Goal: Transaction & Acquisition: Purchase product/service

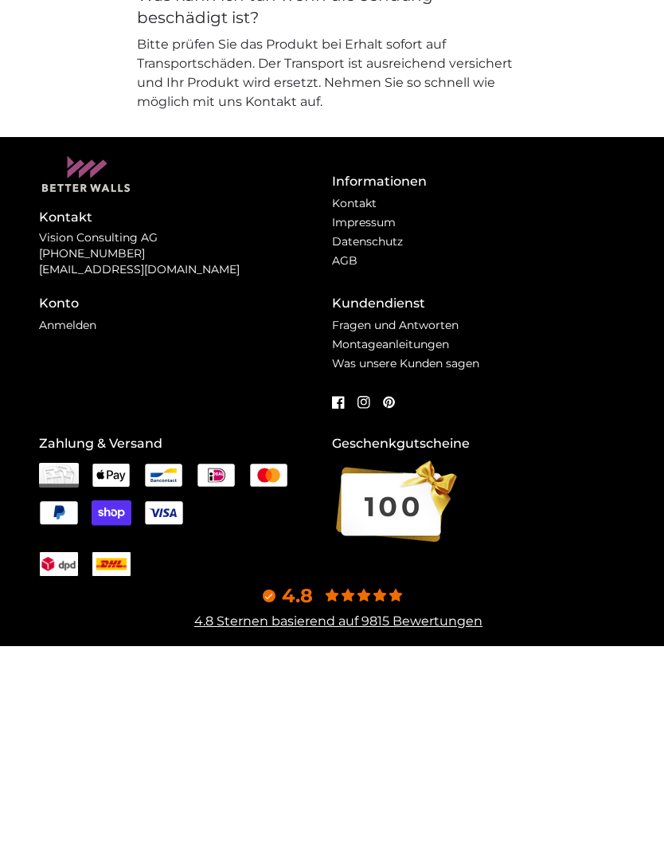
scroll to position [5006, 0]
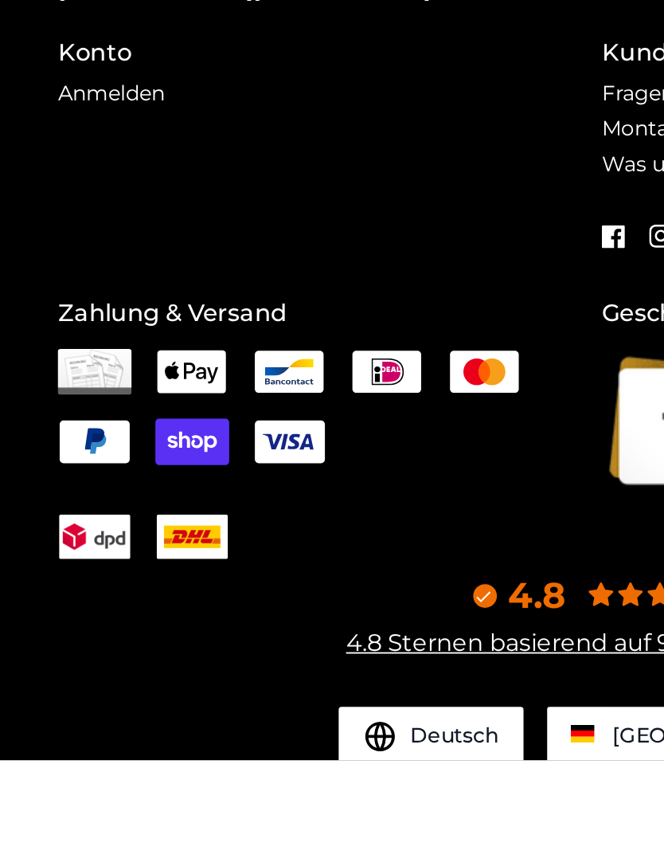
click at [43, 644] on img at bounding box center [59, 656] width 40 height 25
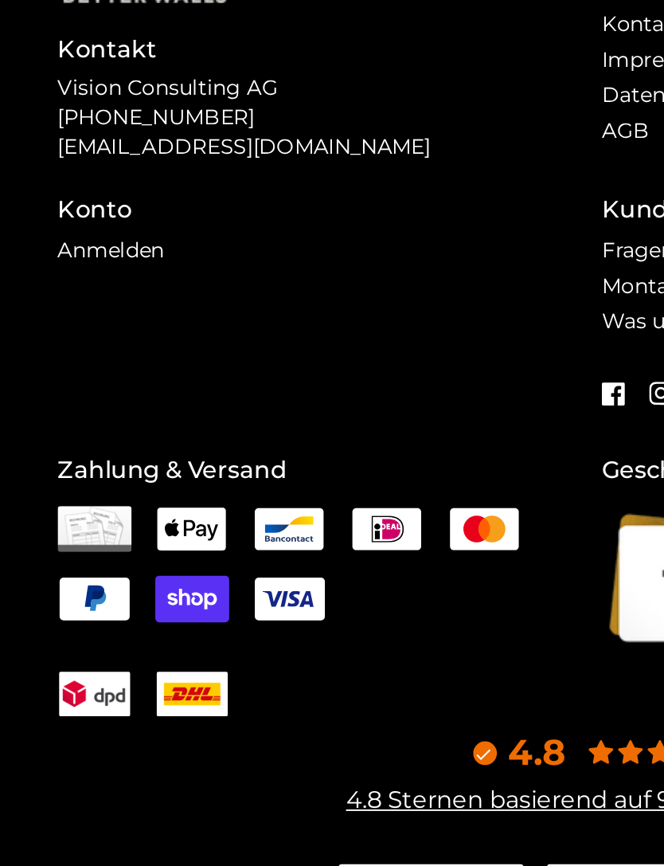
click at [53, 644] on img at bounding box center [59, 656] width 40 height 25
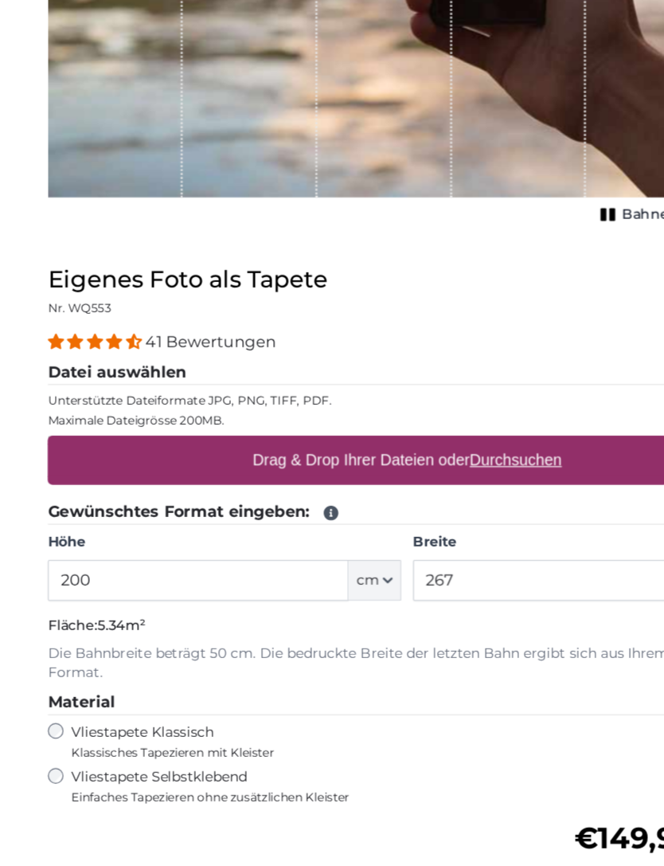
scroll to position [292, 0]
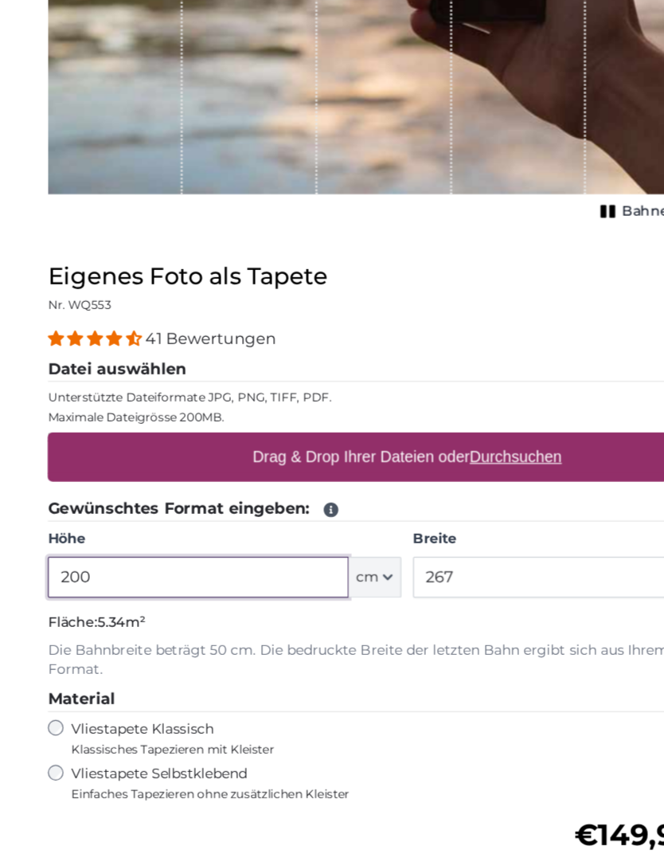
click at [80, 572] on input "200" at bounding box center [161, 588] width 245 height 33
type input "2"
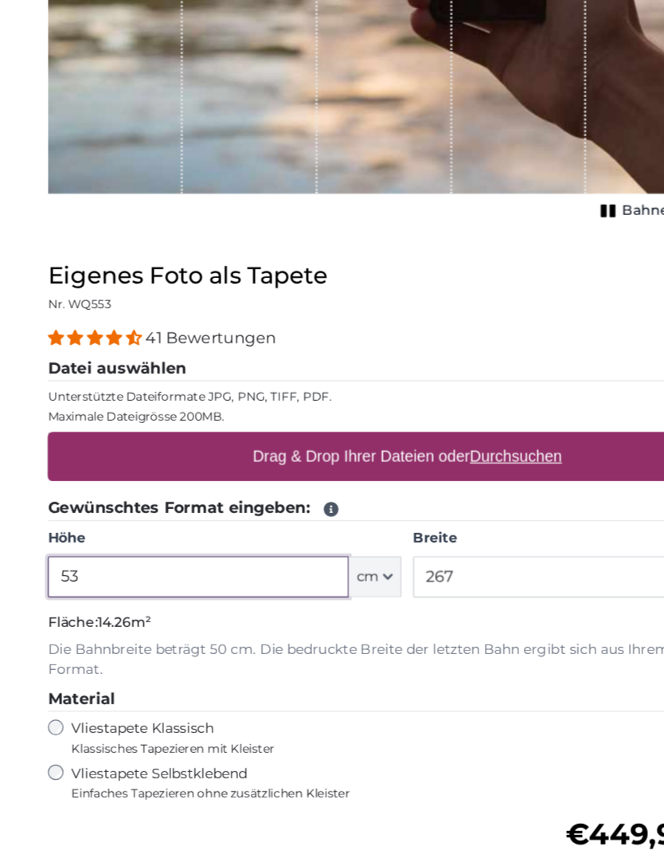
type input "5"
type input "326"
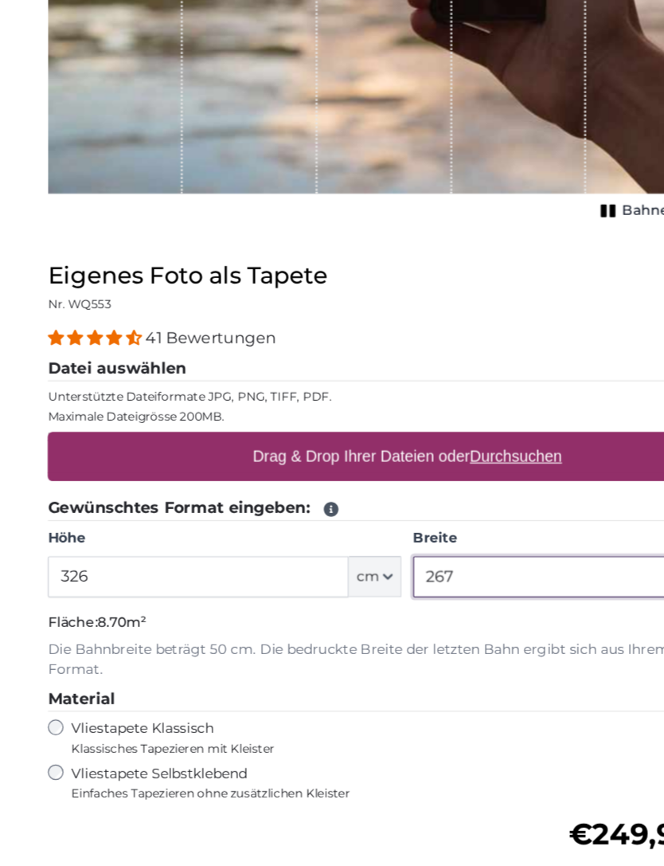
click at [384, 572] on input "267" at bounding box center [459, 588] width 245 height 33
type input "2"
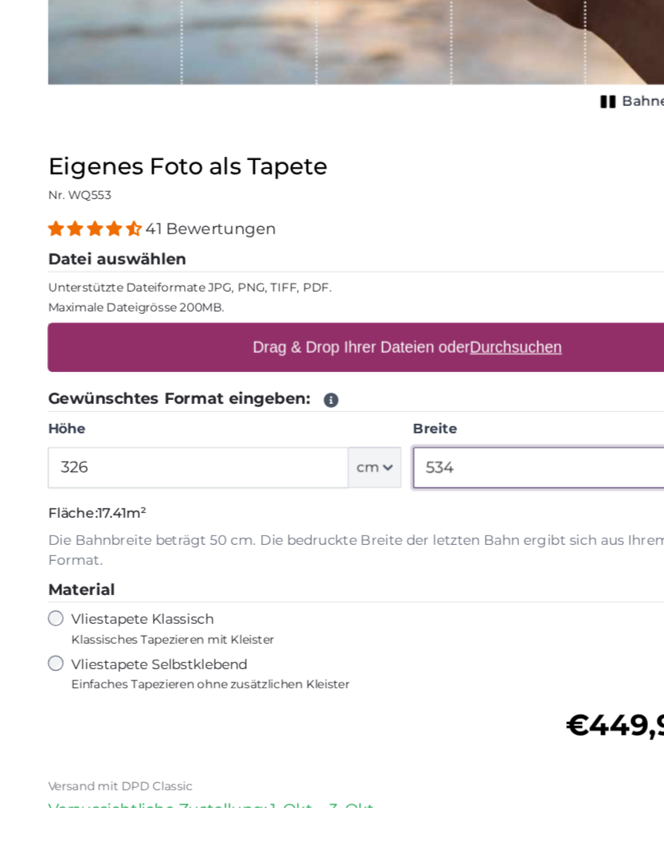
type input "534"
click at [27, 433] on div "Eigenes Foto als Tapete Nr. WQ553 41 Bewertungen Datei auswählen Unterstützte D…" at bounding box center [332, 670] width 612 height 711
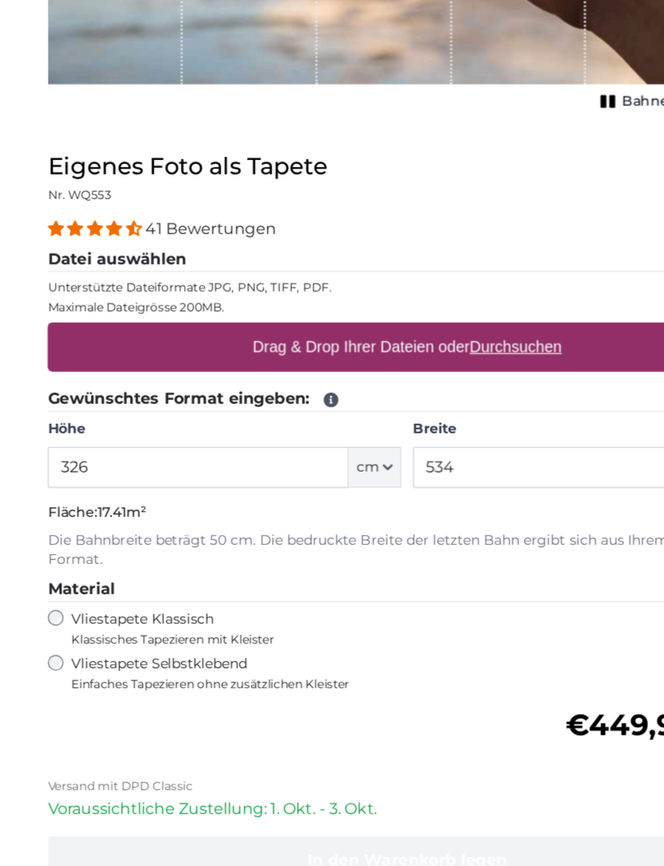
click at [260, 385] on label "Drag & Drop Ihrer Dateien oder Durchsuchen" at bounding box center [332, 401] width 265 height 32
click at [260, 381] on input "Drag & Drop Ihrer Dateien oder Durchsuchen" at bounding box center [332, 383] width 586 height 5
type input "**********"
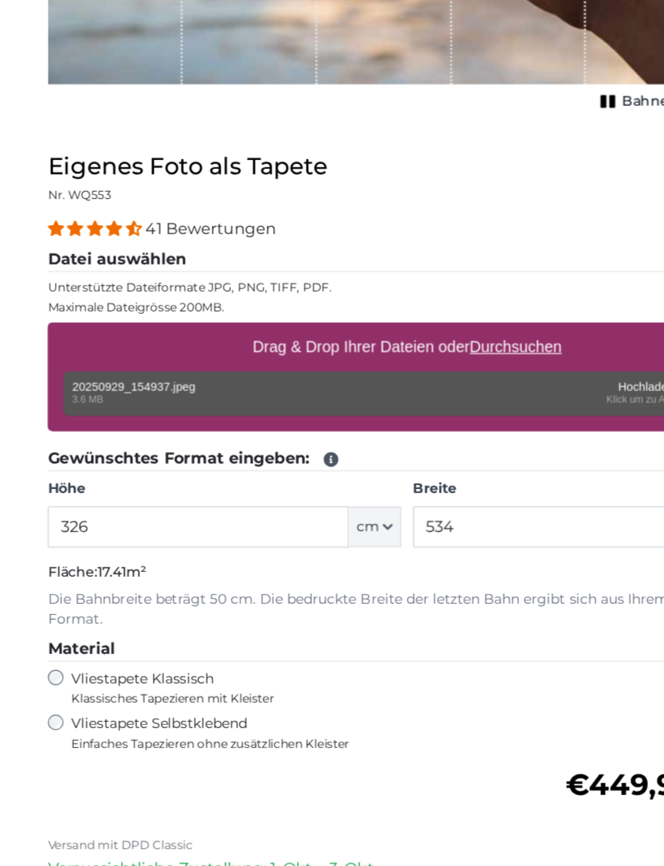
type input "200"
type input "266"
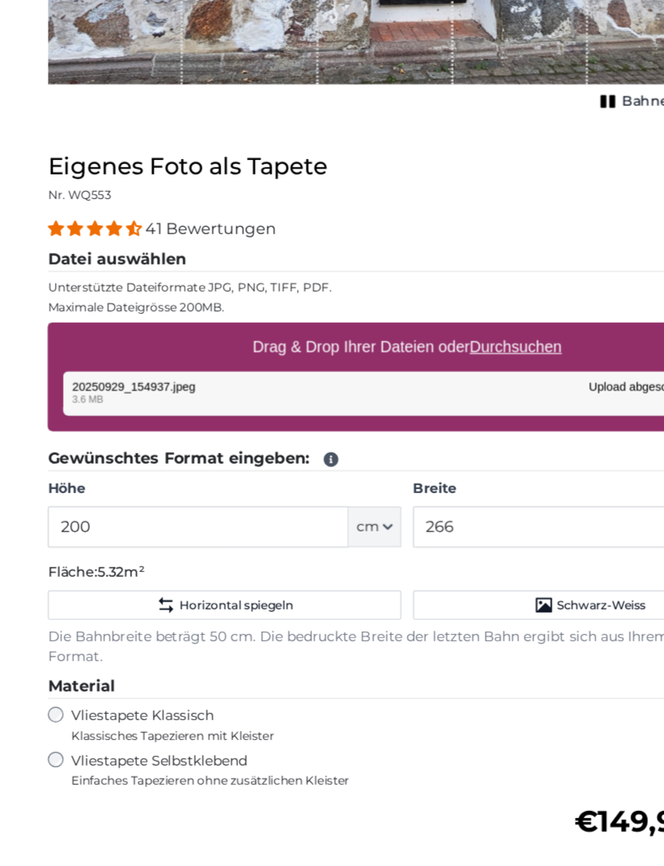
click at [209, 509] on label "Höhe" at bounding box center [183, 517] width 288 height 16
click at [209, 531] on input "200" at bounding box center [161, 547] width 245 height 33
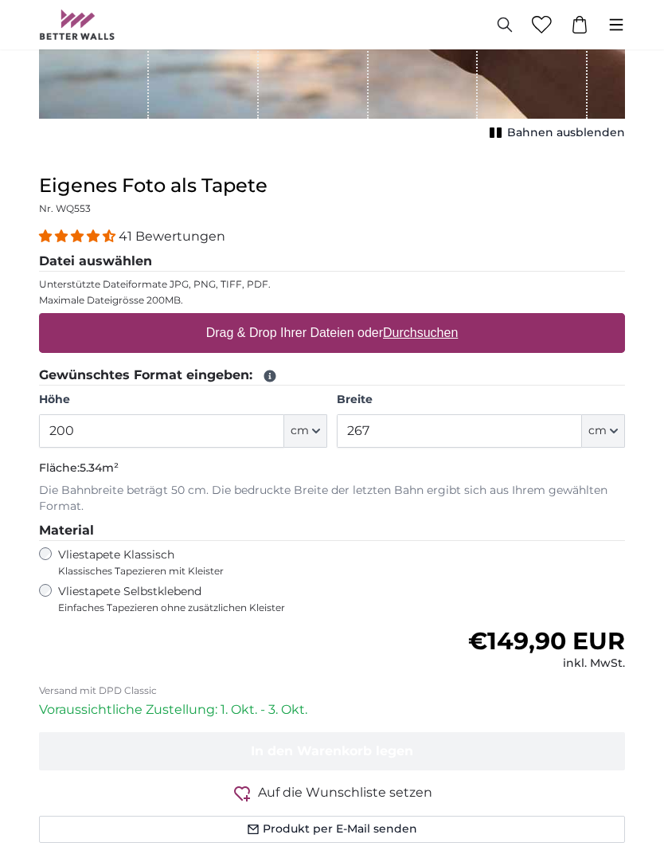
scroll to position [450, 0]
click at [83, 424] on input "200" at bounding box center [161, 430] width 245 height 33
type input "2"
type input "326"
click at [372, 422] on input "267" at bounding box center [459, 430] width 245 height 33
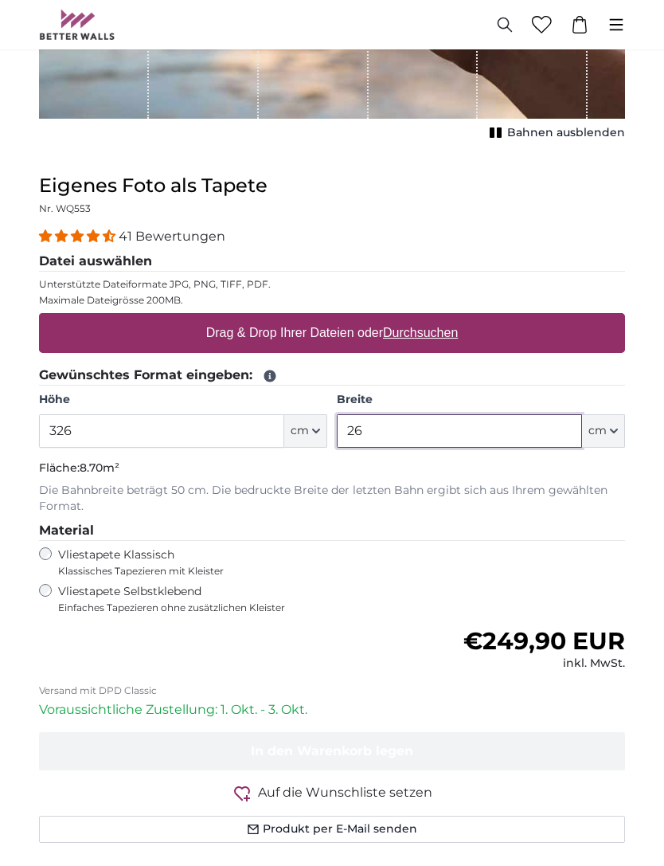
type input "2"
type input "534"
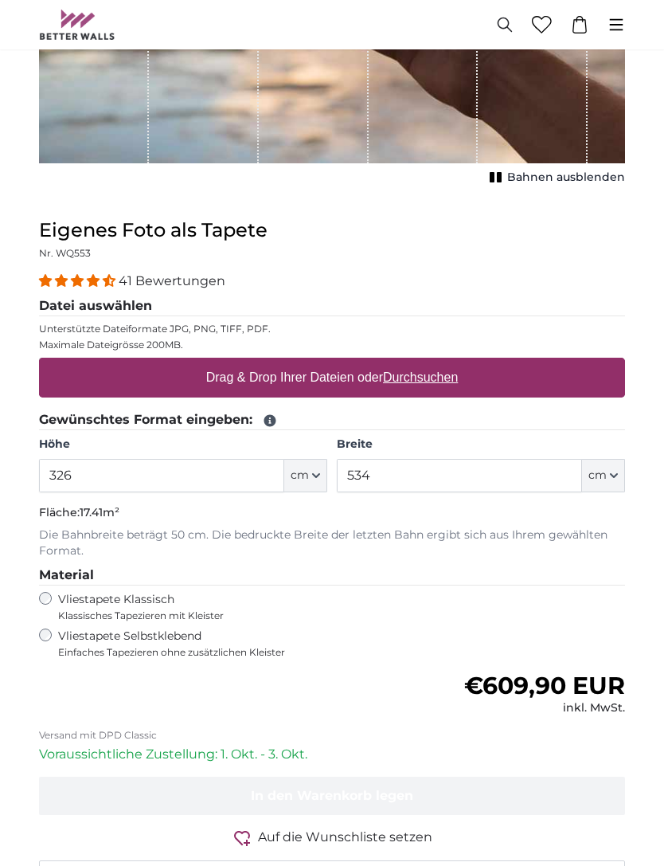
scroll to position [403, 0]
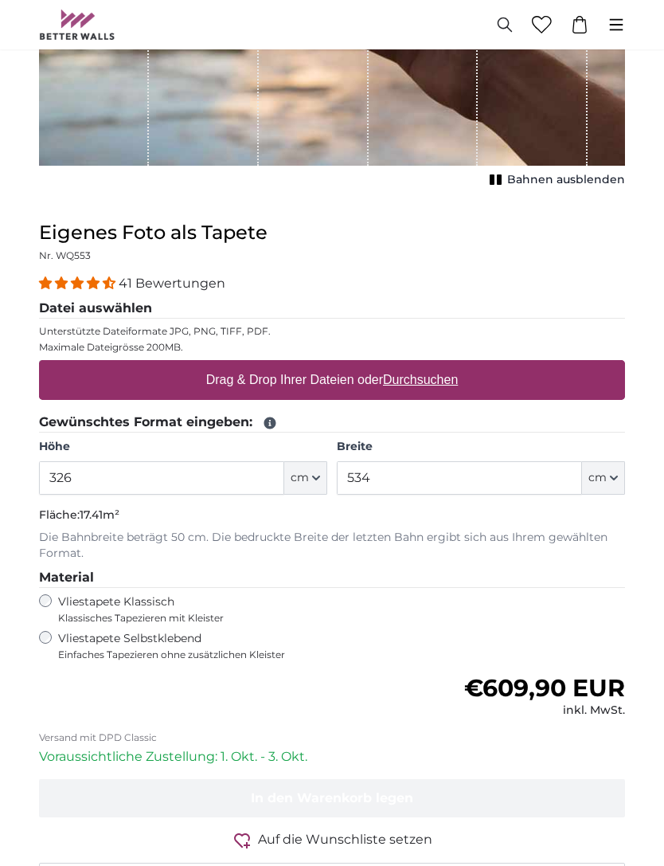
click at [424, 377] on u "Durchsuchen" at bounding box center [420, 380] width 75 height 14
click at [424, 365] on input "Drag & Drop Ihrer Dateien oder Durchsuchen" at bounding box center [332, 362] width 586 height 5
type input "**********"
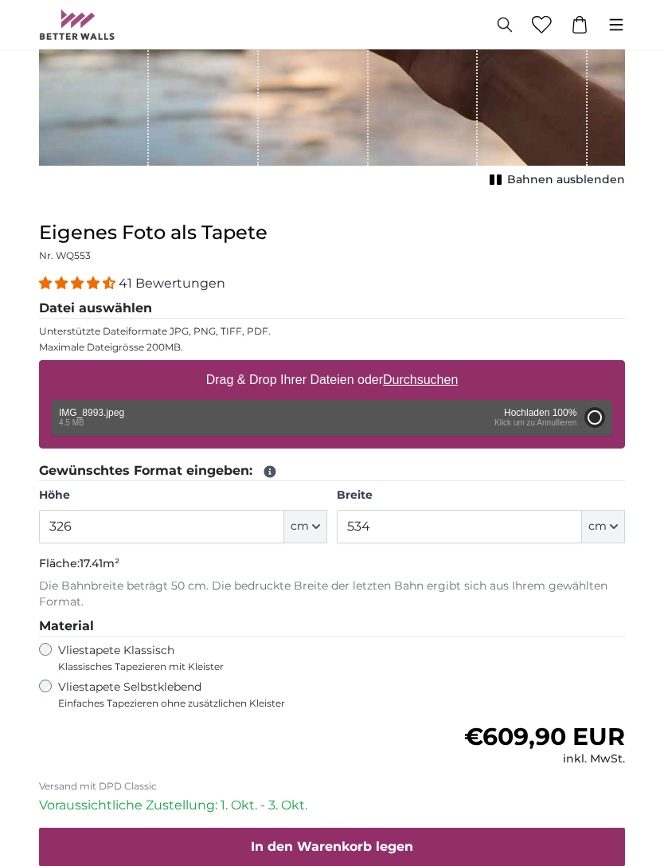
type input "200"
type input "264"
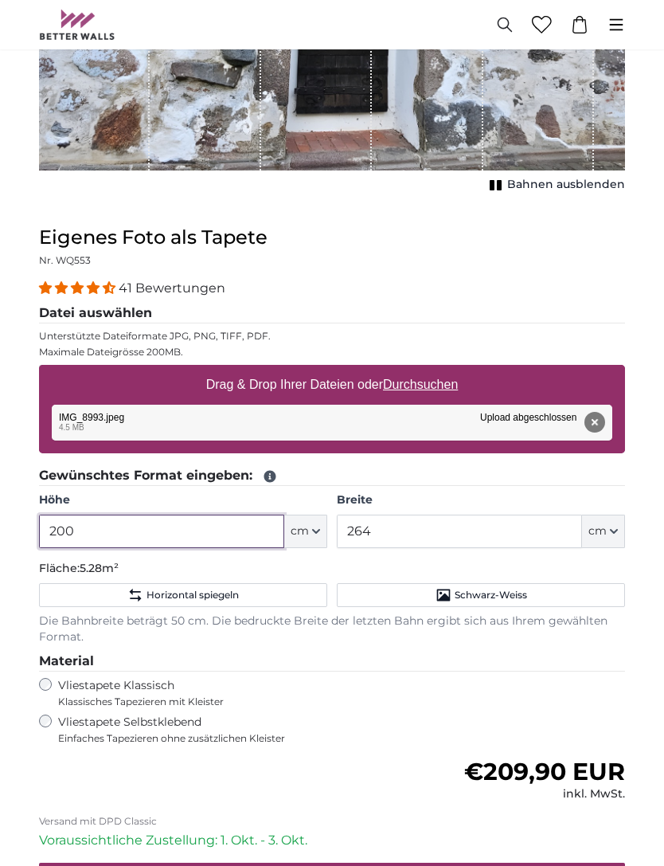
click at [84, 526] on input "200" at bounding box center [161, 530] width 245 height 33
type input "2"
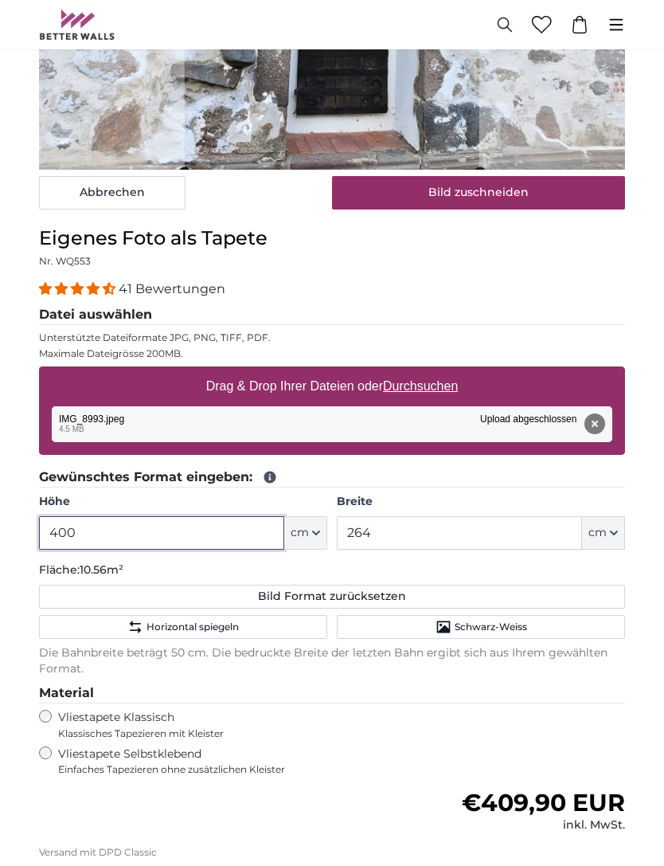
type input "400"
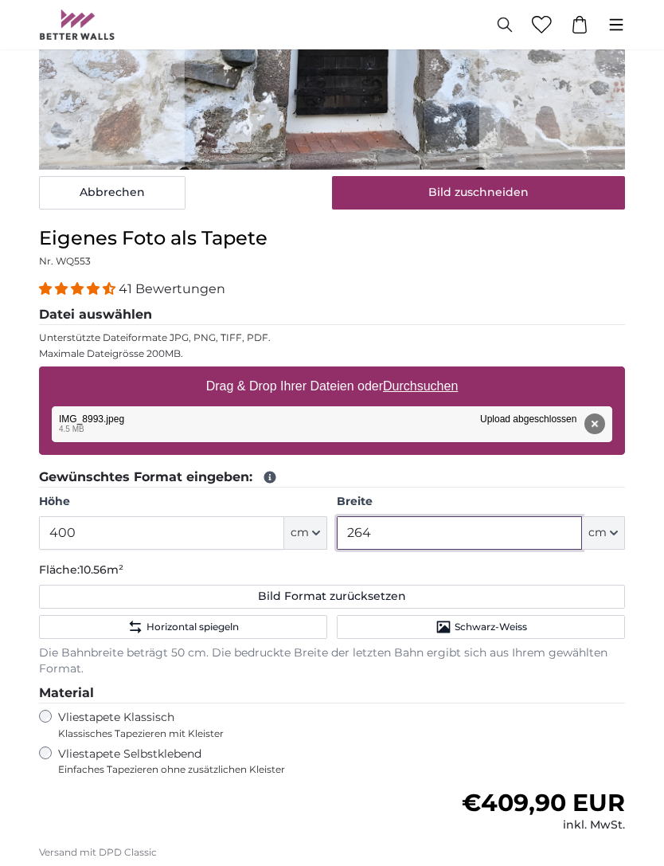
click at [389, 530] on input "264" at bounding box center [459, 532] width 245 height 33
type input "2"
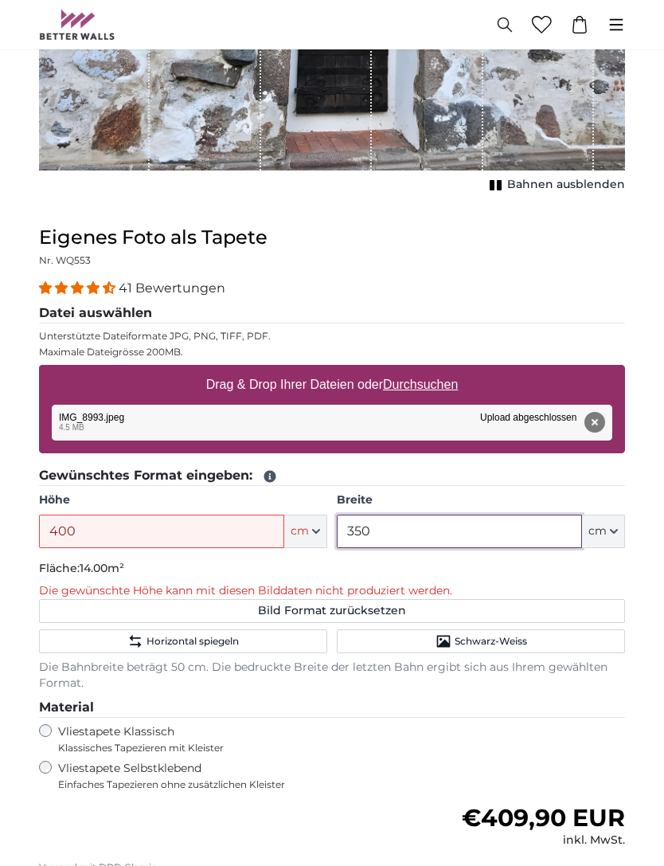
scroll to position [386, 0]
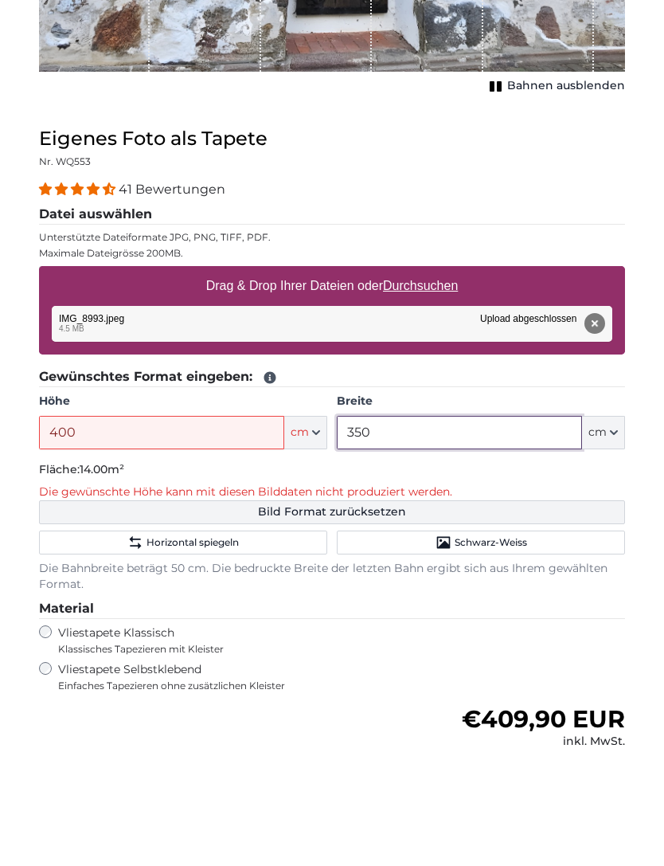
type input "350"
click at [277, 615] on button "Bild Format zurücksetzen" at bounding box center [332, 627] width 586 height 24
type input "200"
type input "264"
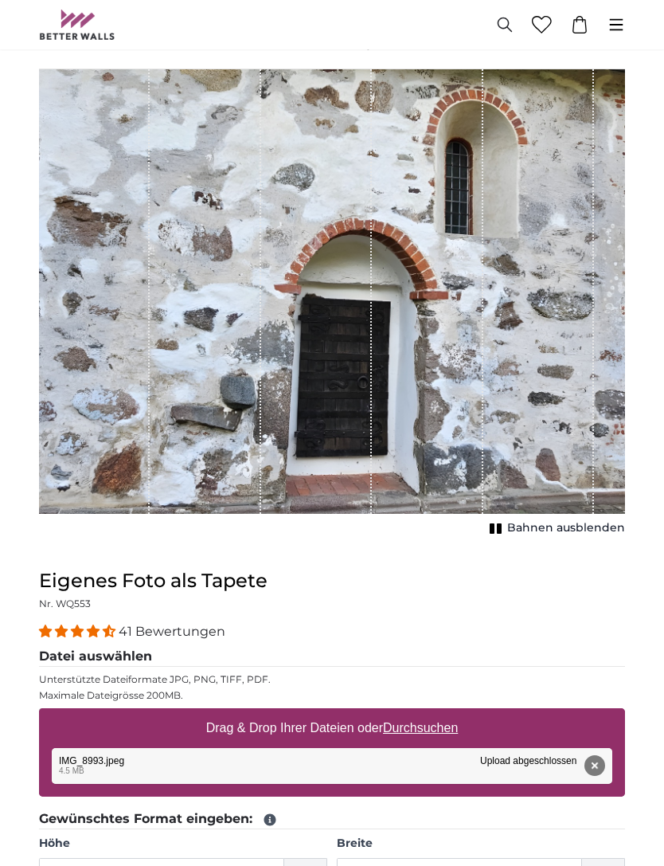
scroll to position [59, 0]
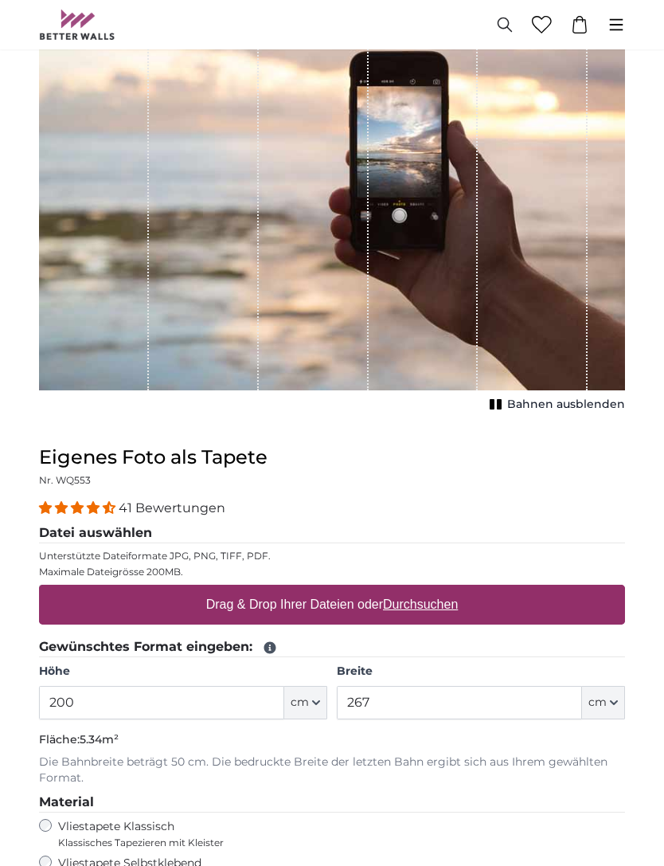
scroll to position [178, 0]
click at [91, 698] on input "200" at bounding box center [161, 702] width 245 height 33
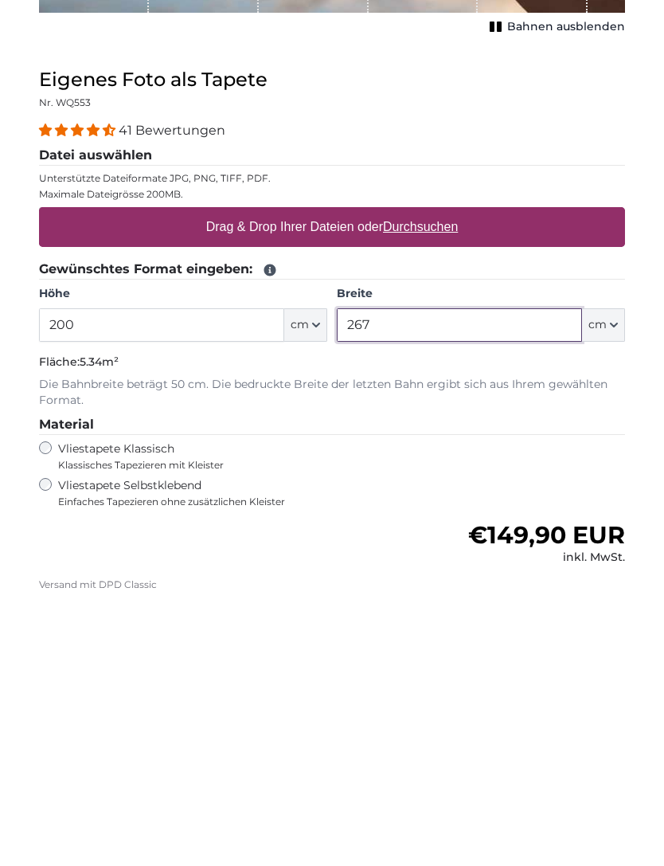
click at [395, 579] on input "267" at bounding box center [459, 595] width 245 height 33
type input "2"
type input "450"
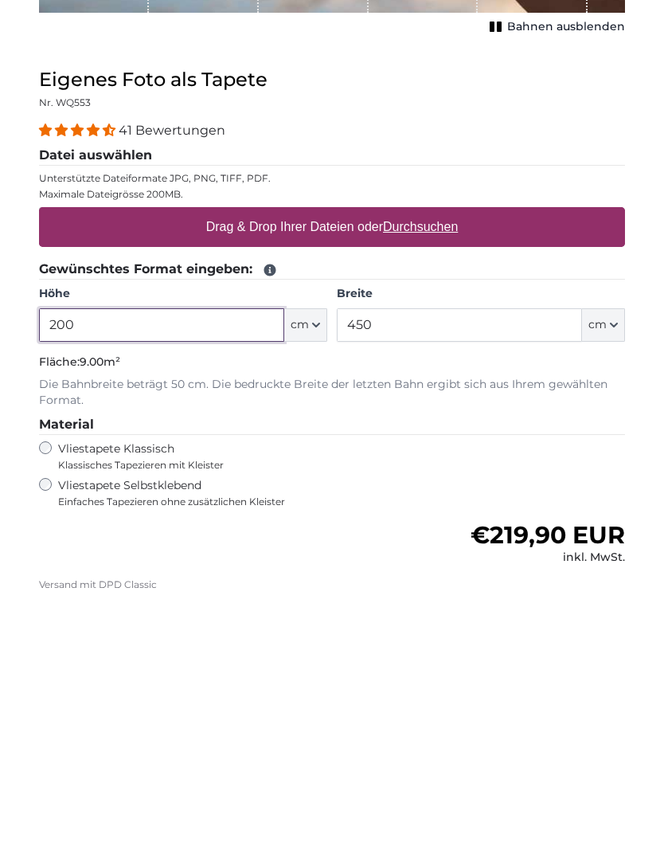
click at [92, 579] on input "200" at bounding box center [161, 595] width 245 height 33
type input "2"
type input "326"
click at [409, 490] on u "Durchsuchen" at bounding box center [420, 497] width 75 height 14
click at [409, 478] on input "Drag & Drop Ihrer Dateien oder Durchsuchen" at bounding box center [332, 480] width 586 height 5
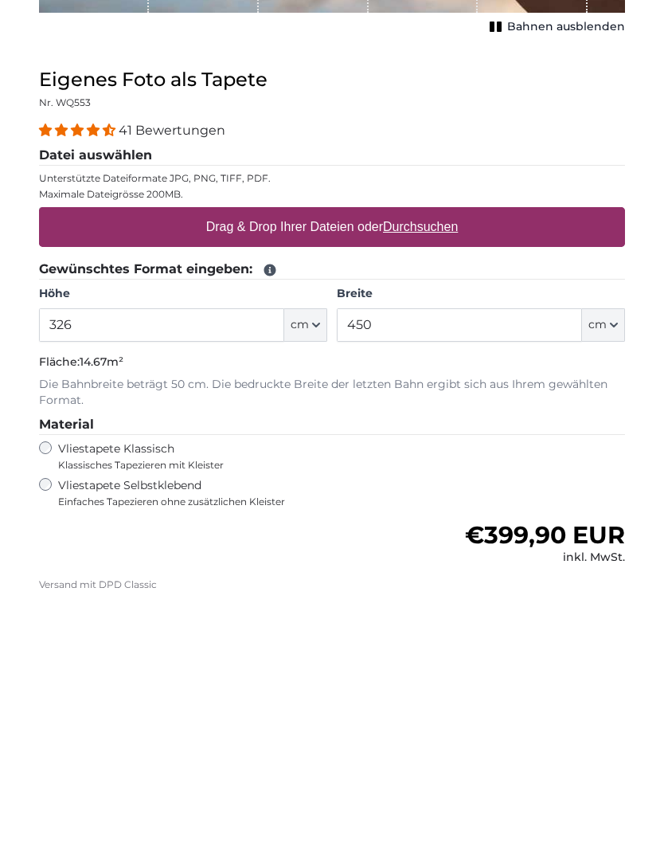
scroll to position [556, 0]
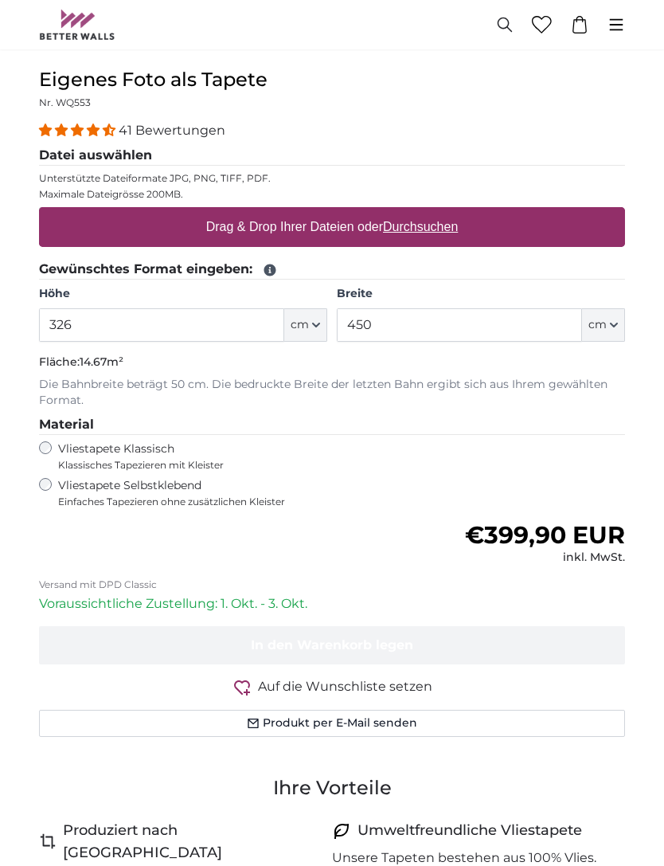
type input "**********"
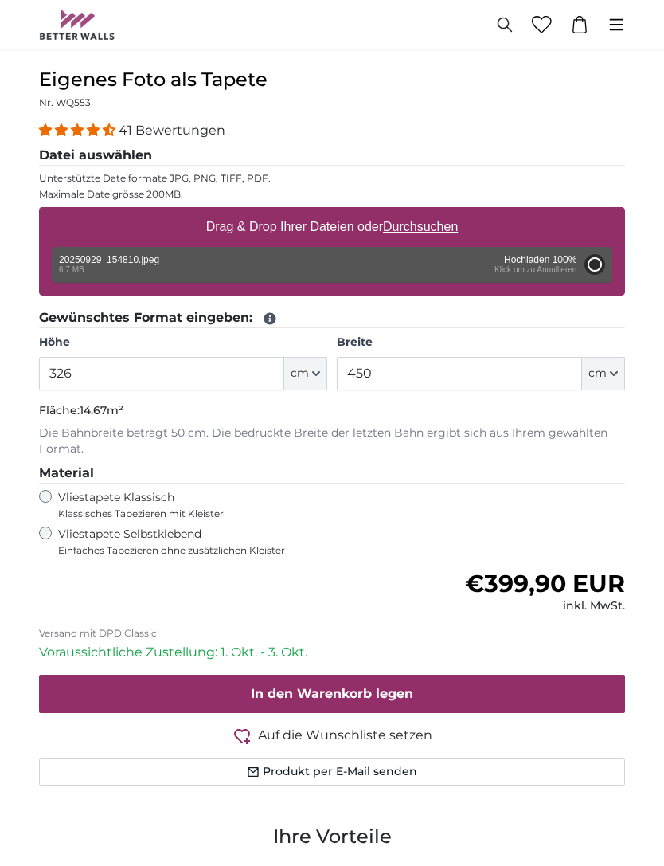
type input "200"
type input "266"
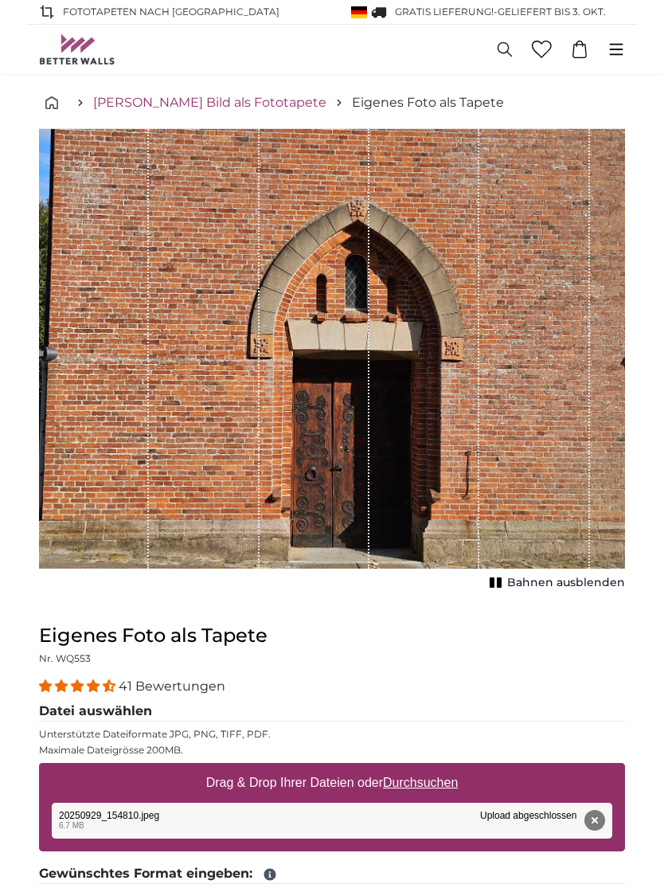
click at [144, 104] on link "[PERSON_NAME] Bild als Fototapete" at bounding box center [209, 102] width 233 height 19
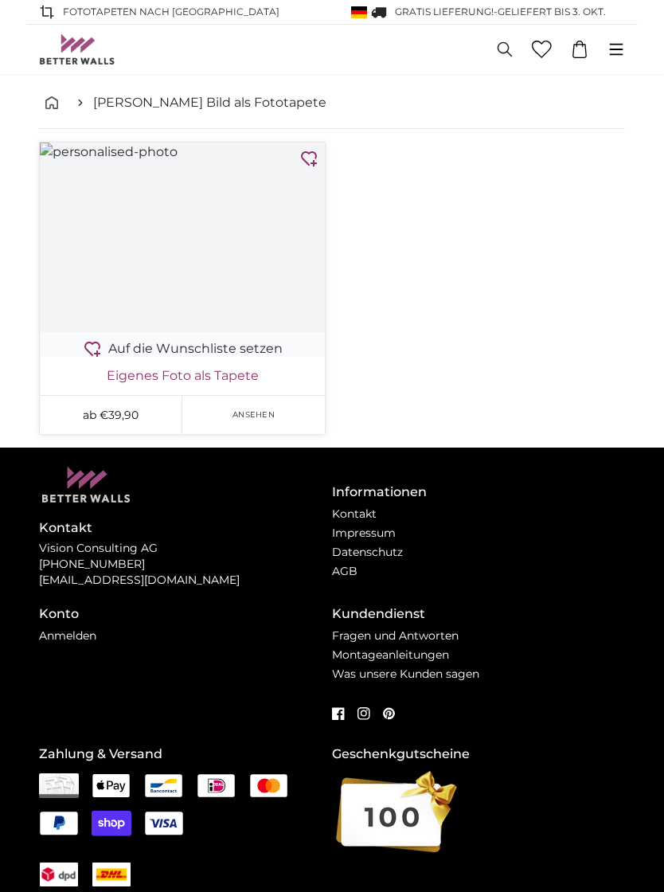
click at [187, 370] on link "Eigenes Foto als Tapete" at bounding box center [182, 375] width 279 height 19
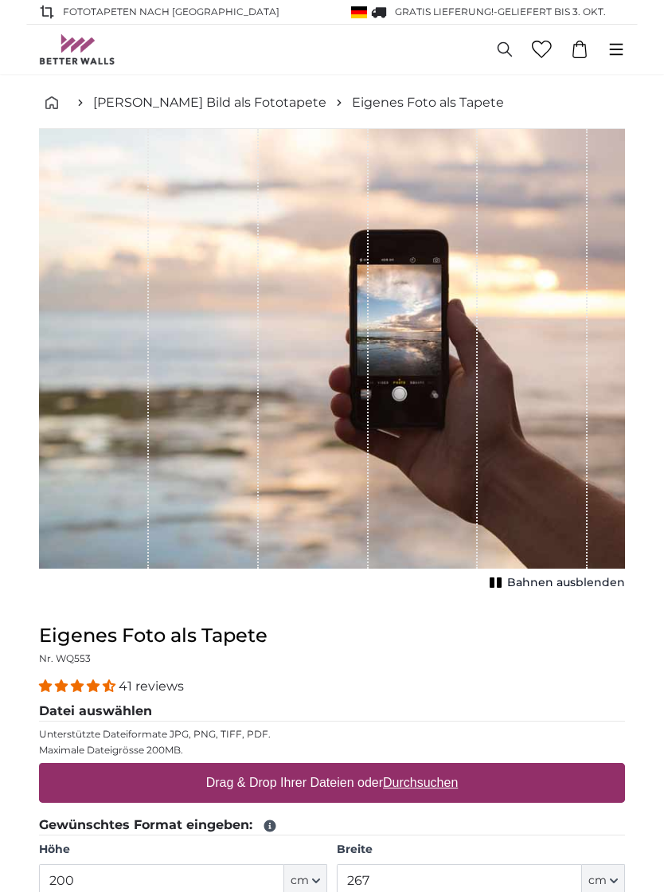
click at [342, 781] on label "Drag & Drop Ihrer Dateien oder Durchsuchen" at bounding box center [332, 783] width 265 height 32
click at [342, 768] on input "Drag & Drop Ihrer Dateien oder Durchsuchen" at bounding box center [332, 765] width 586 height 5
type input "**********"
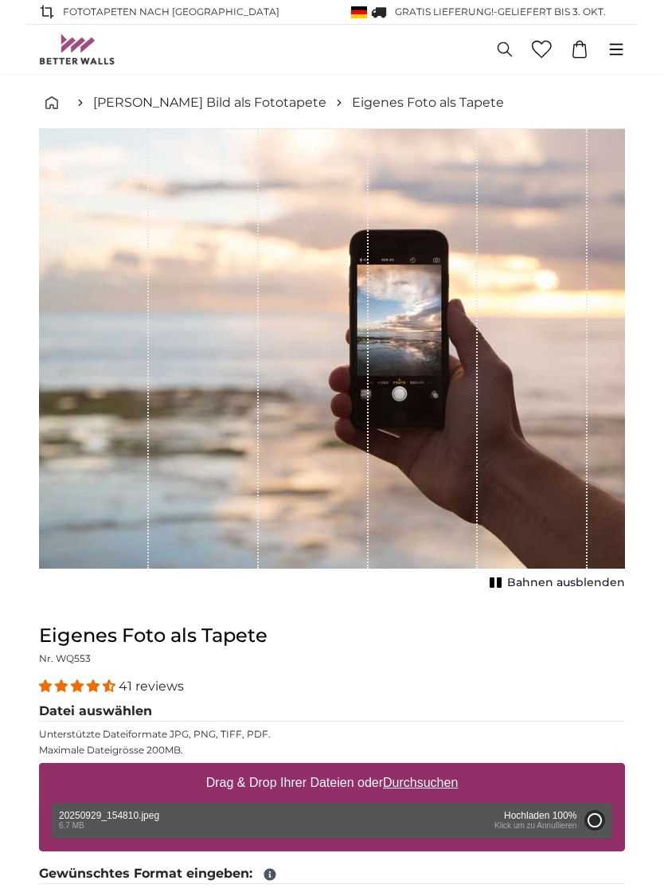
type input "266"
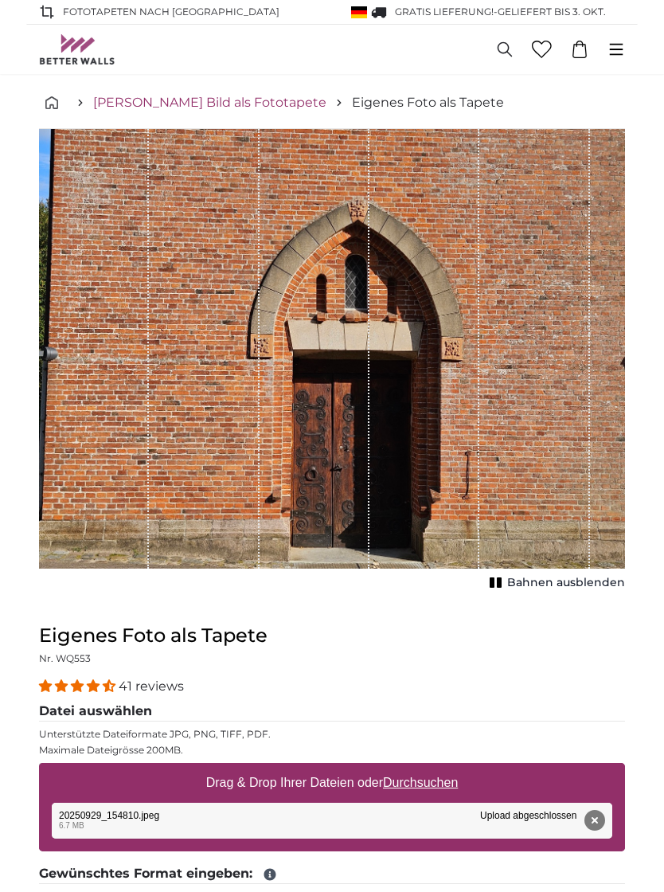
click at [163, 103] on link "[PERSON_NAME] Bild als Fototapete" at bounding box center [209, 102] width 233 height 19
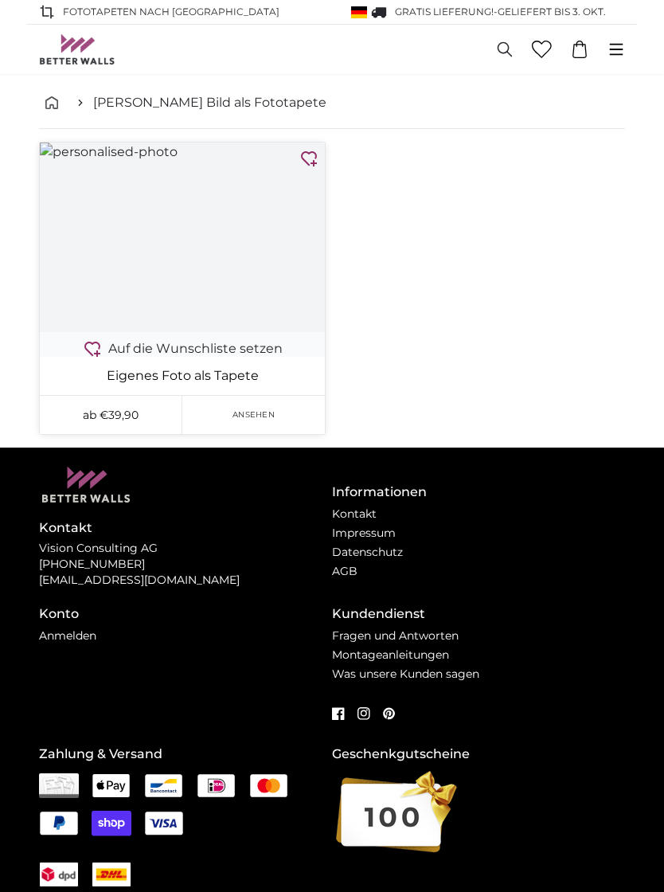
click at [163, 233] on img at bounding box center [182, 238] width 285 height 190
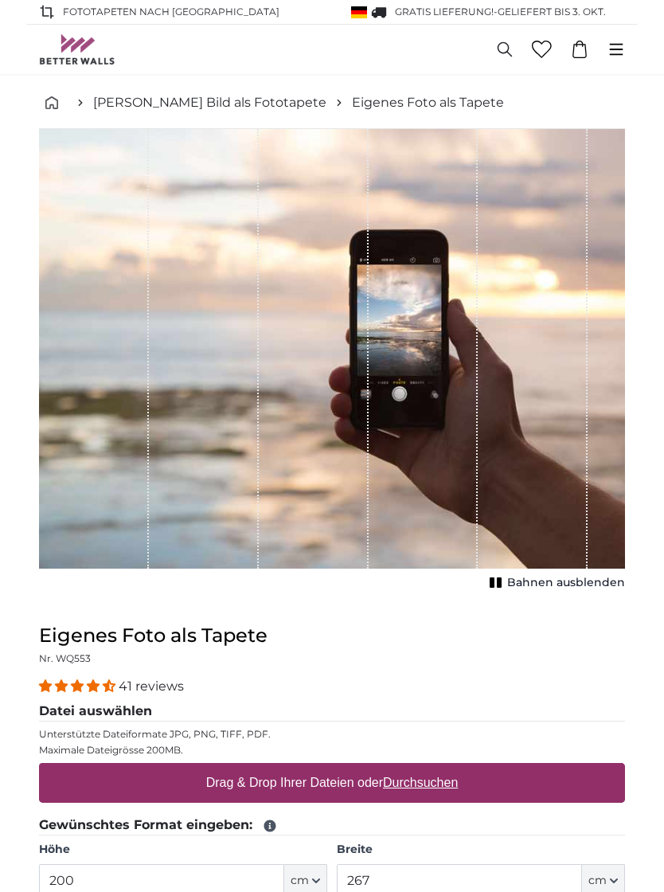
click at [413, 777] on u "Durchsuchen" at bounding box center [420, 783] width 75 height 14
click at [413, 768] on input "Drag & Drop Ihrer Dateien oder Durchsuchen" at bounding box center [332, 765] width 586 height 5
type input "**********"
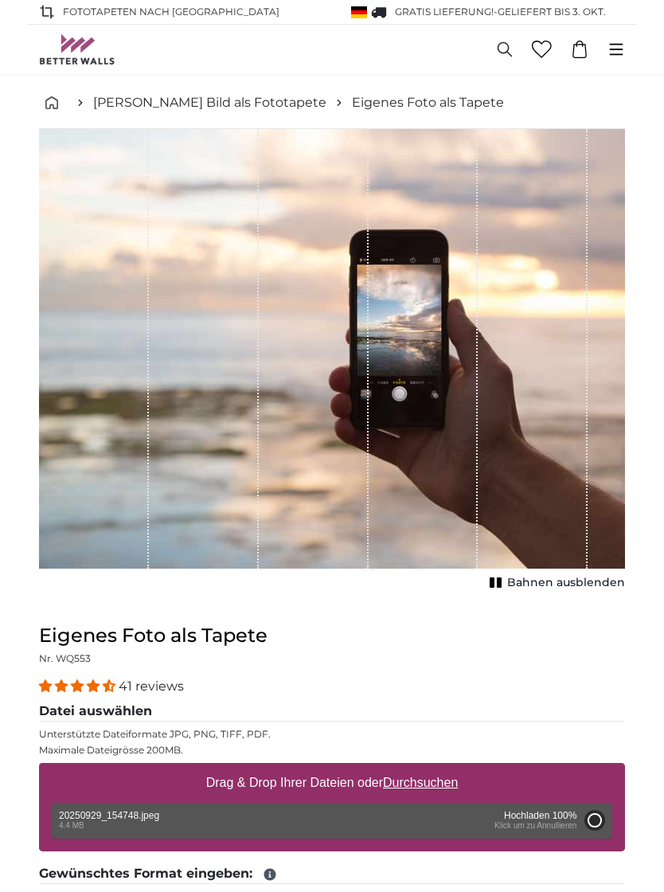
type input "244"
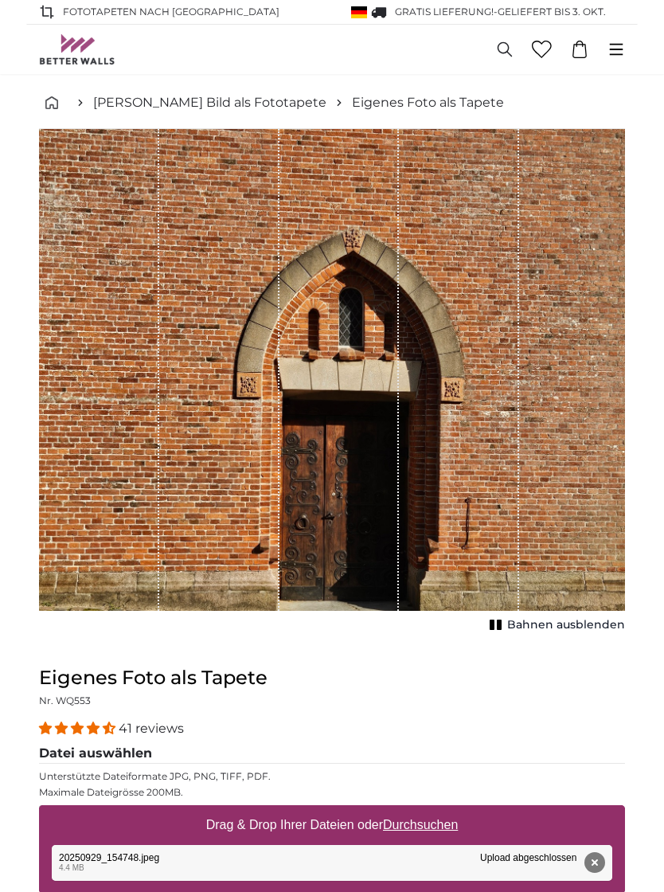
click at [68, 686] on h1 "Eigenes Foto als Tapete" at bounding box center [332, 677] width 586 height 25
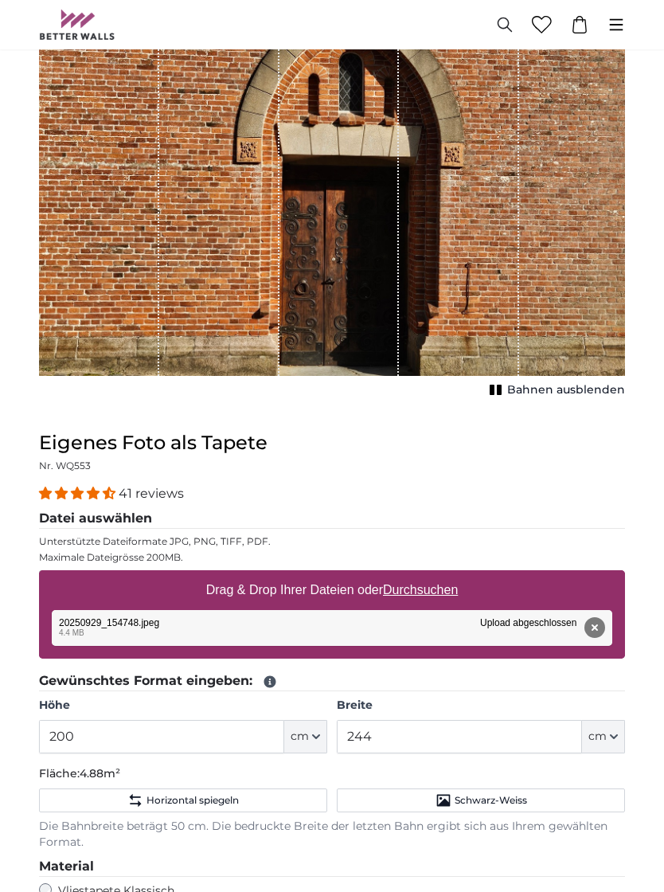
scroll to position [326, 0]
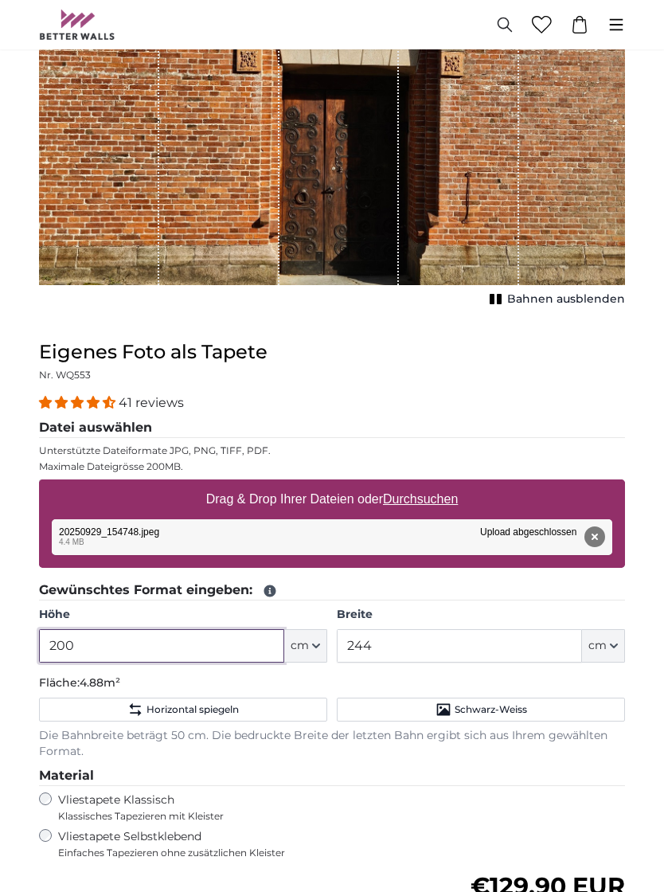
click at [80, 650] on input "200" at bounding box center [161, 645] width 245 height 33
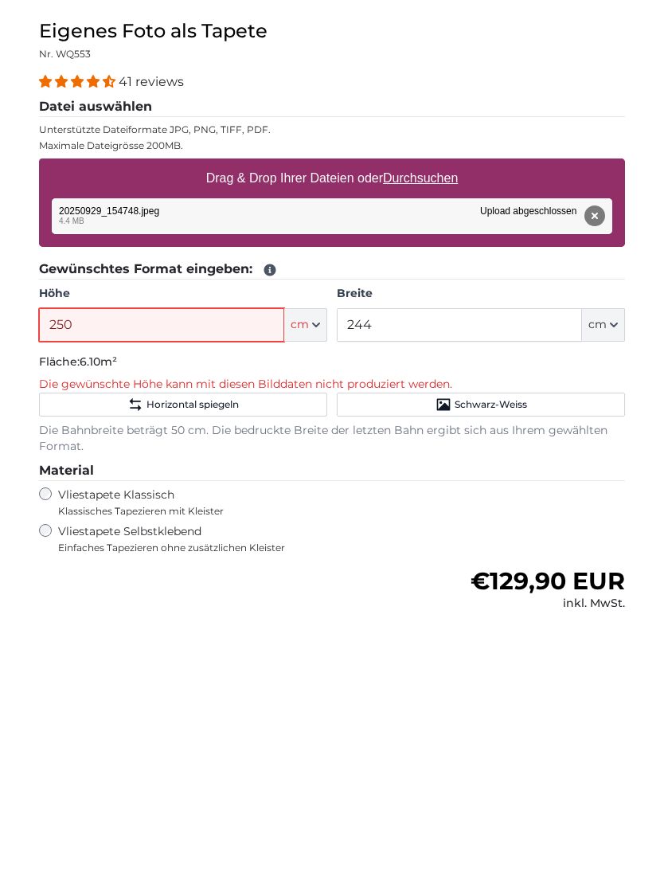
type input "250"
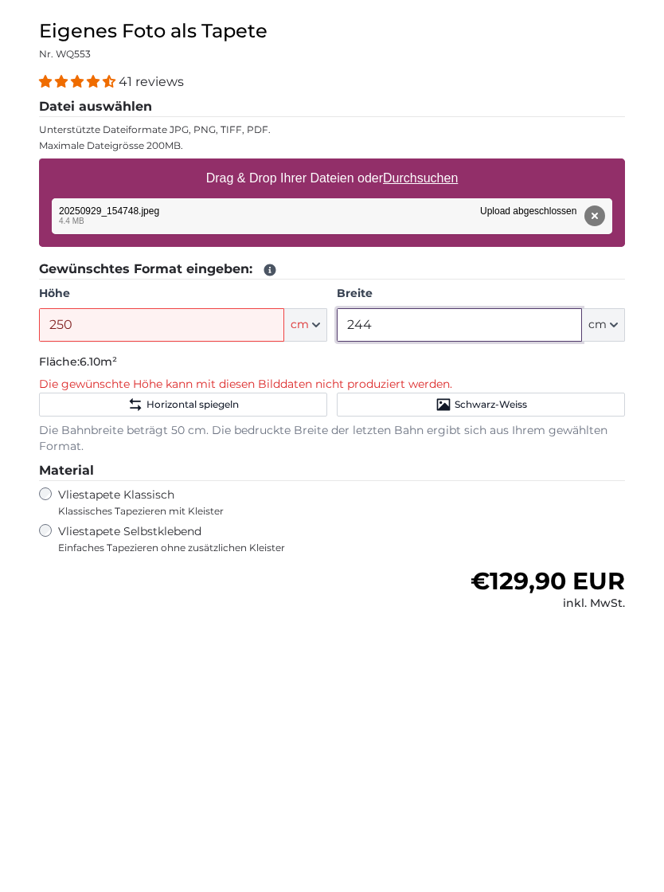
click at [381, 579] on input "244" at bounding box center [459, 595] width 245 height 33
type input "2"
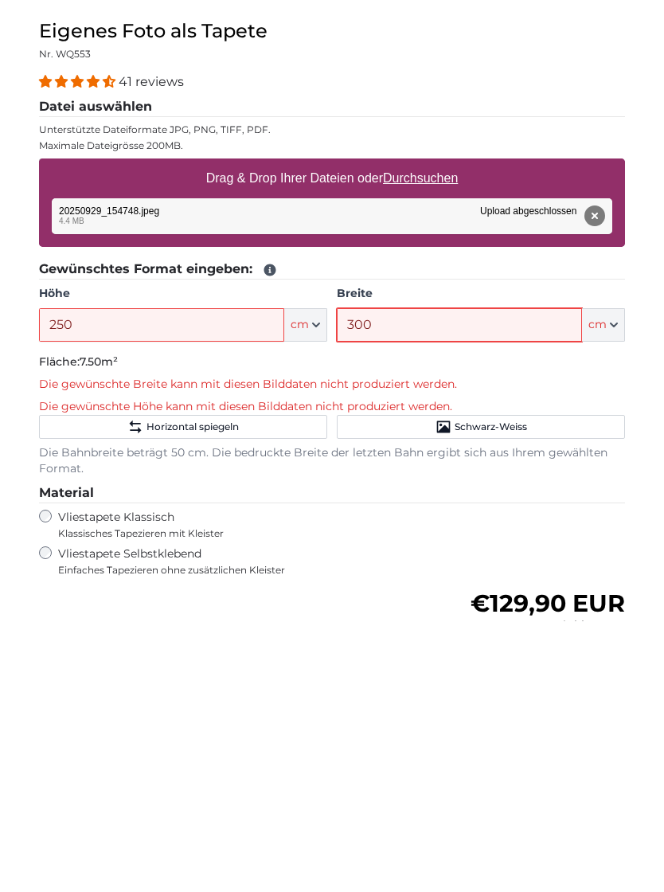
type input "300"
click at [354, 577] on form "41 reviews Datei auswählen Unterstützte Dateiformate JPG, PNG, TIFF, PDF. Maxim…" at bounding box center [332, 709] width 586 height 733
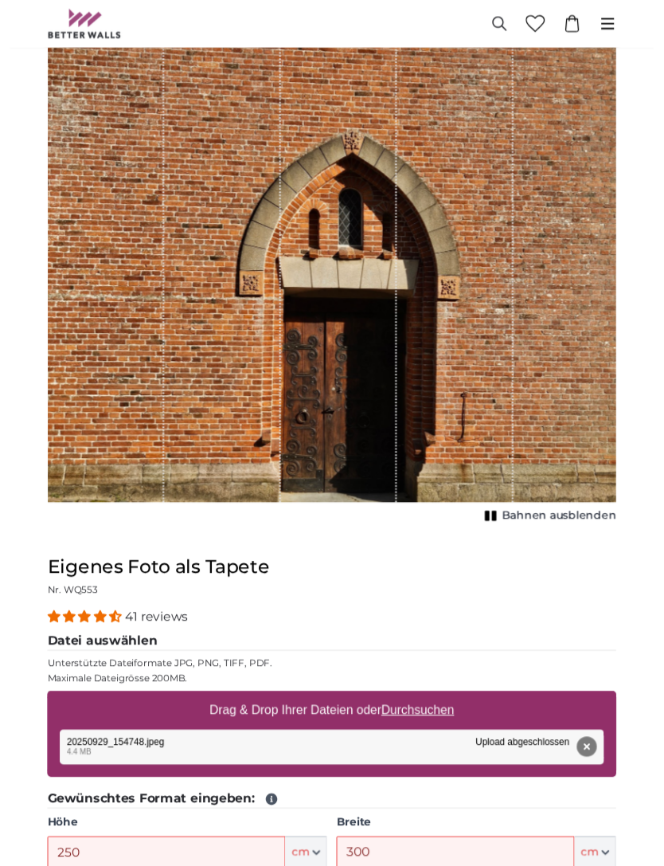
scroll to position [0, 0]
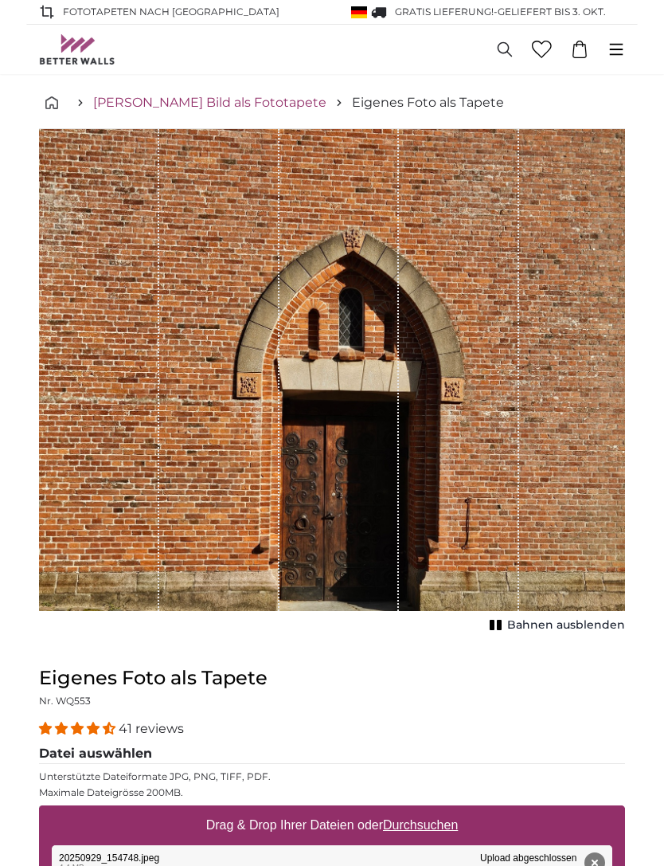
click at [163, 100] on link "[PERSON_NAME] Bild als Fototapete" at bounding box center [209, 102] width 233 height 19
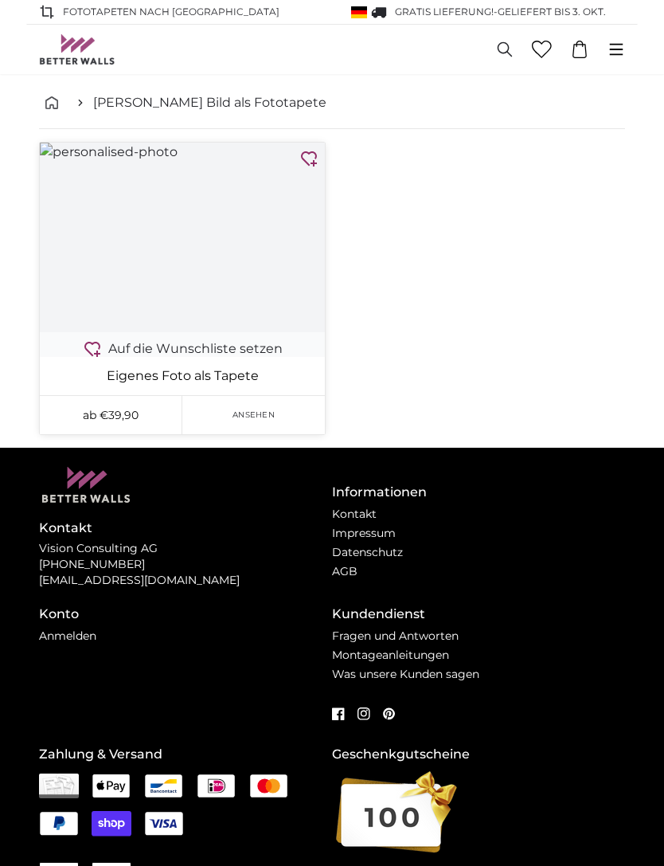
click at [189, 238] on img at bounding box center [182, 238] width 285 height 190
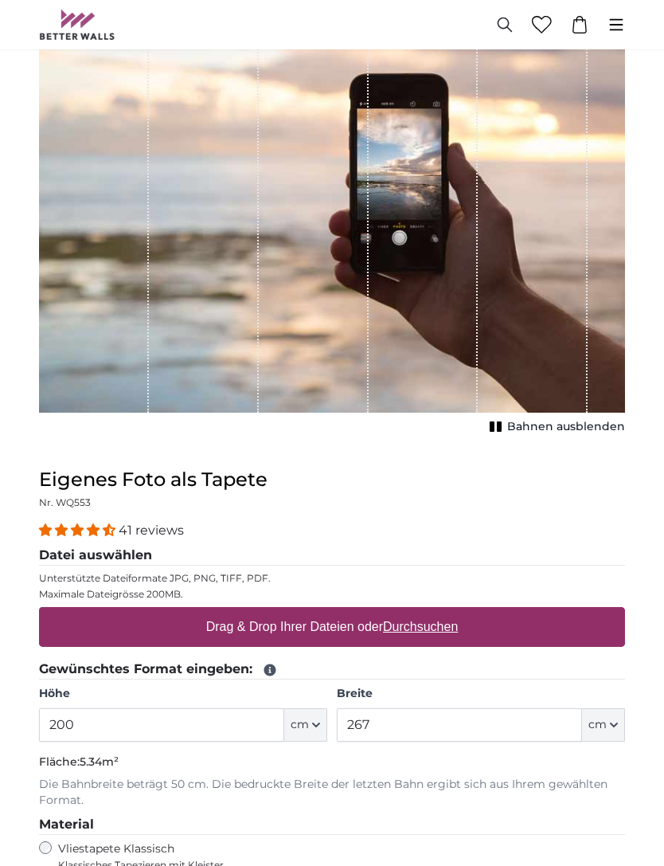
scroll to position [166, 0]
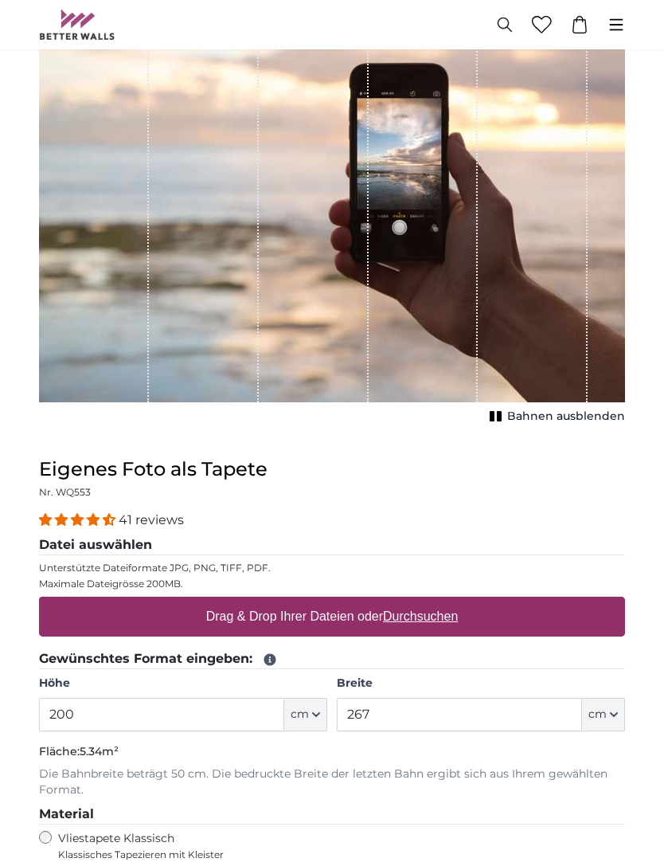
click at [423, 615] on u "Durchsuchen" at bounding box center [420, 617] width 75 height 14
click at [423, 602] on input "Drag & Drop Ihrer Dateien oder Durchsuchen" at bounding box center [332, 599] width 586 height 5
type input "**********"
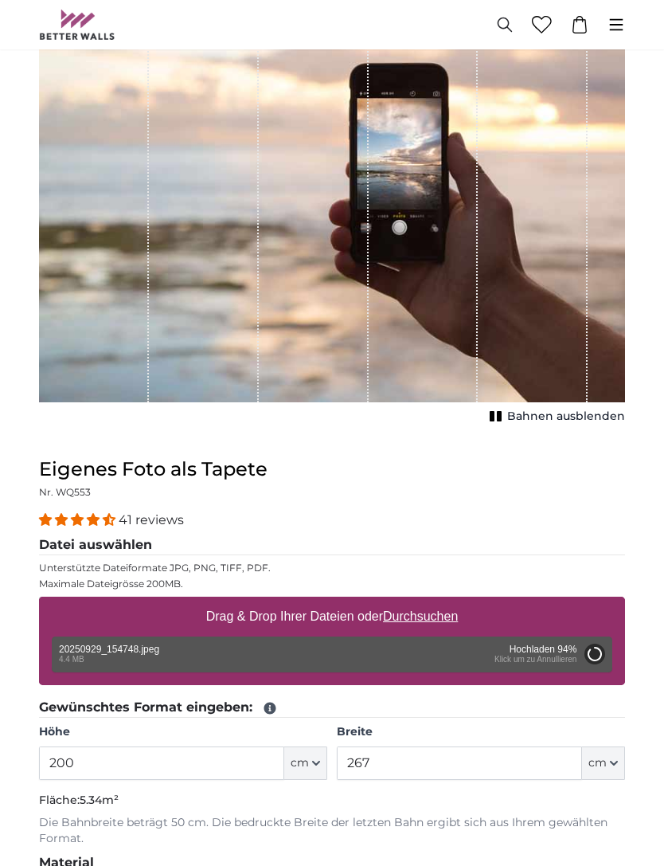
type input "244"
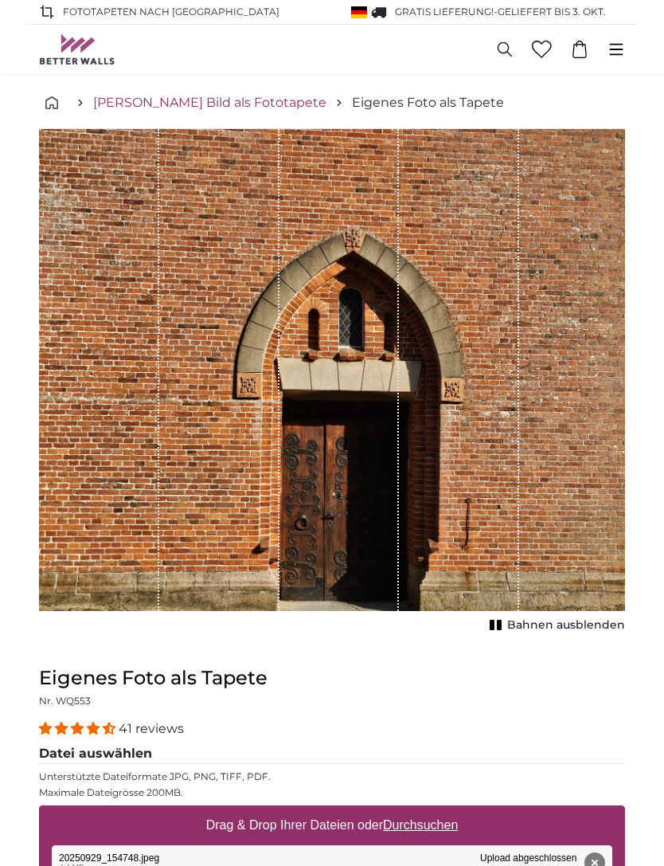
click at [182, 107] on link "[PERSON_NAME] Bild als Fototapete" at bounding box center [209, 102] width 233 height 19
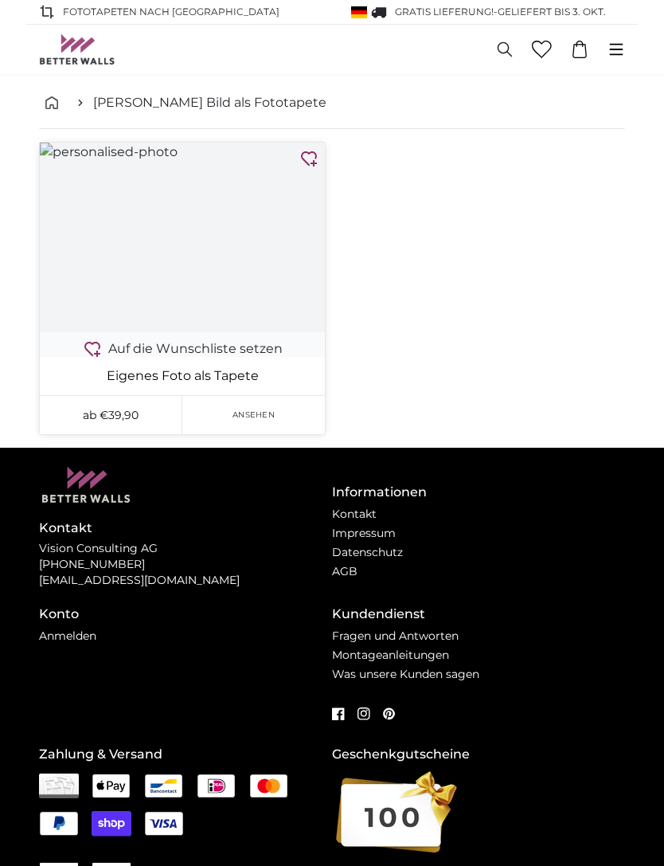
click at [166, 244] on img at bounding box center [182, 238] width 285 height 190
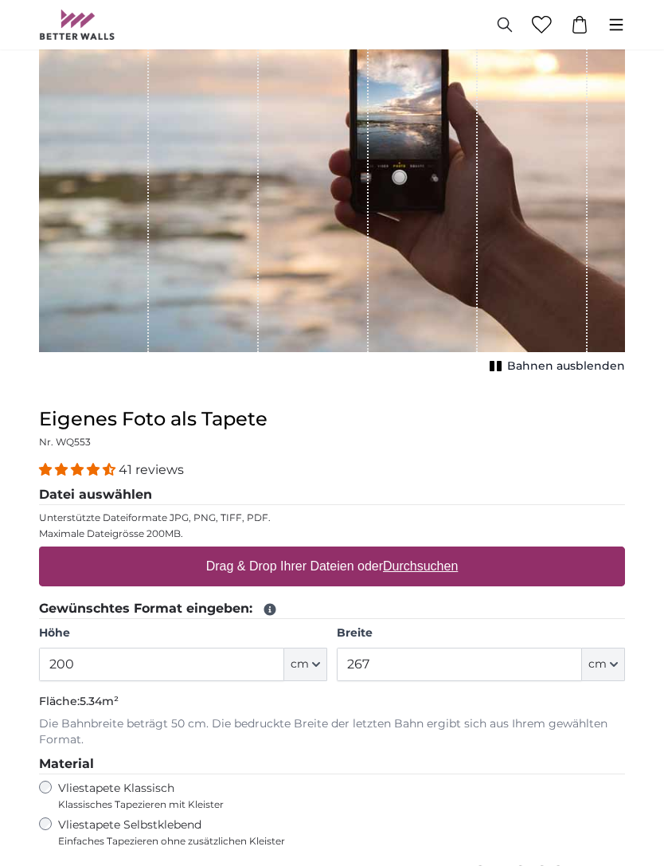
scroll to position [250, 0]
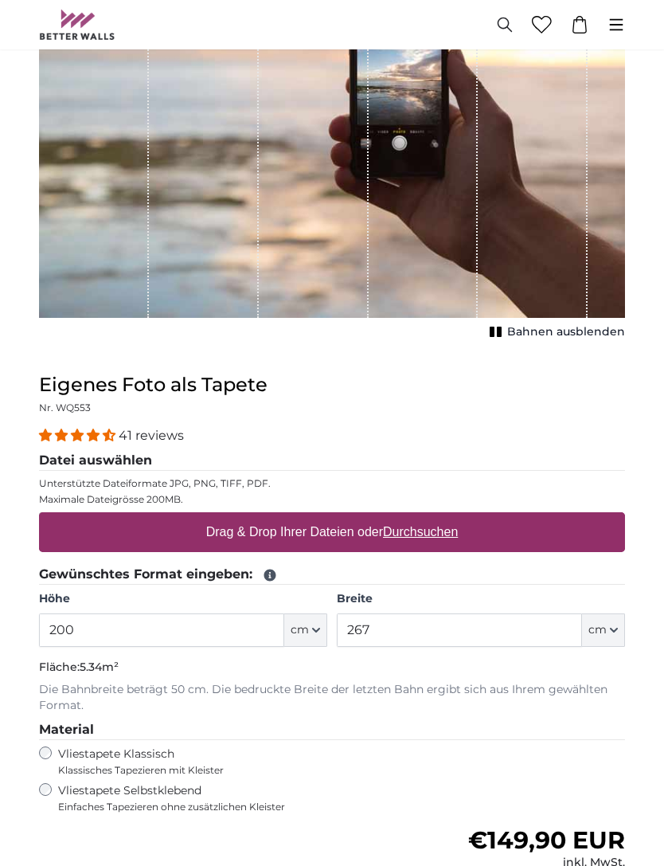
click at [422, 528] on u "Durchsuchen" at bounding box center [420, 533] width 75 height 14
click at [422, 518] on input "Drag & Drop Ihrer Dateien oder Durchsuchen" at bounding box center [332, 515] width 586 height 5
type input "**********"
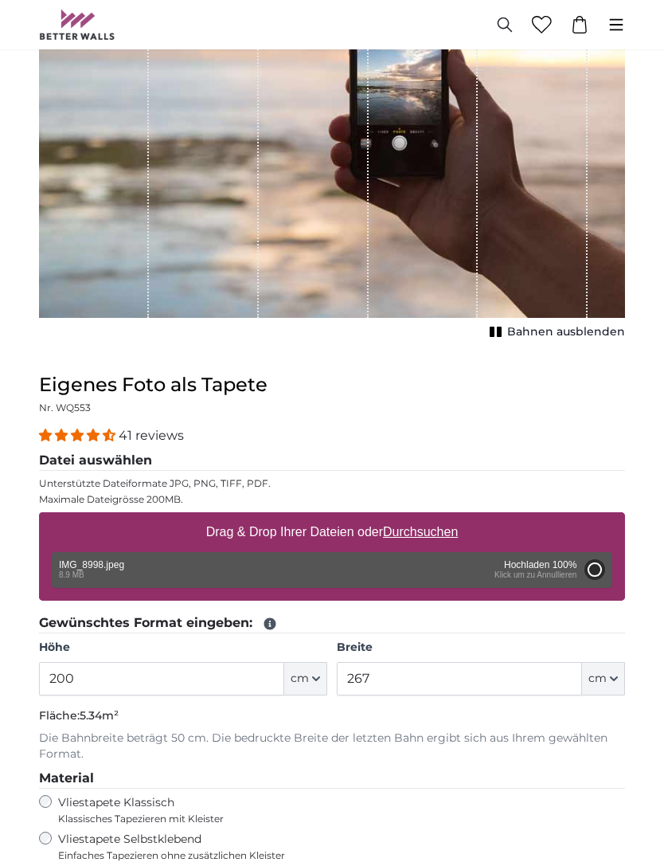
type input "244"
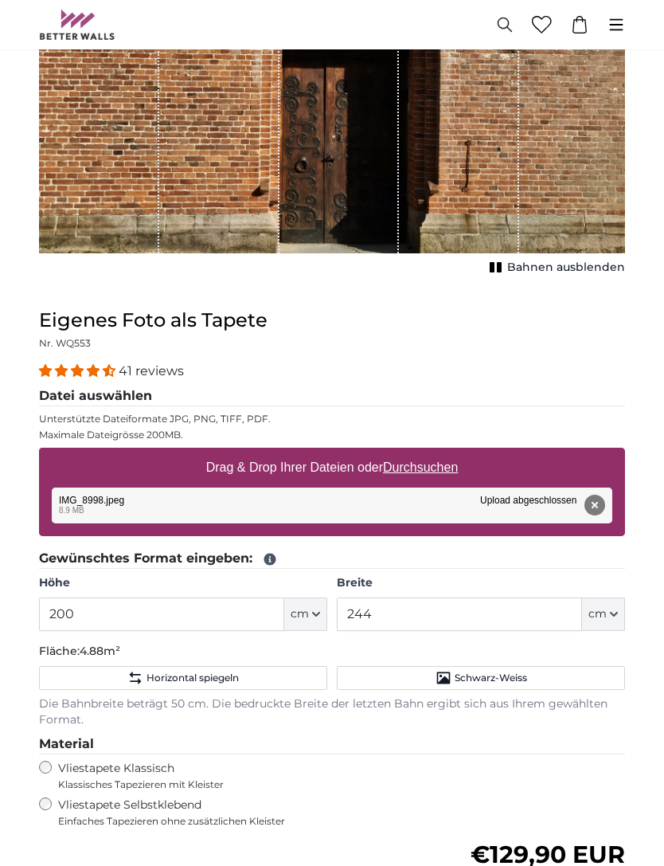
scroll to position [369, 0]
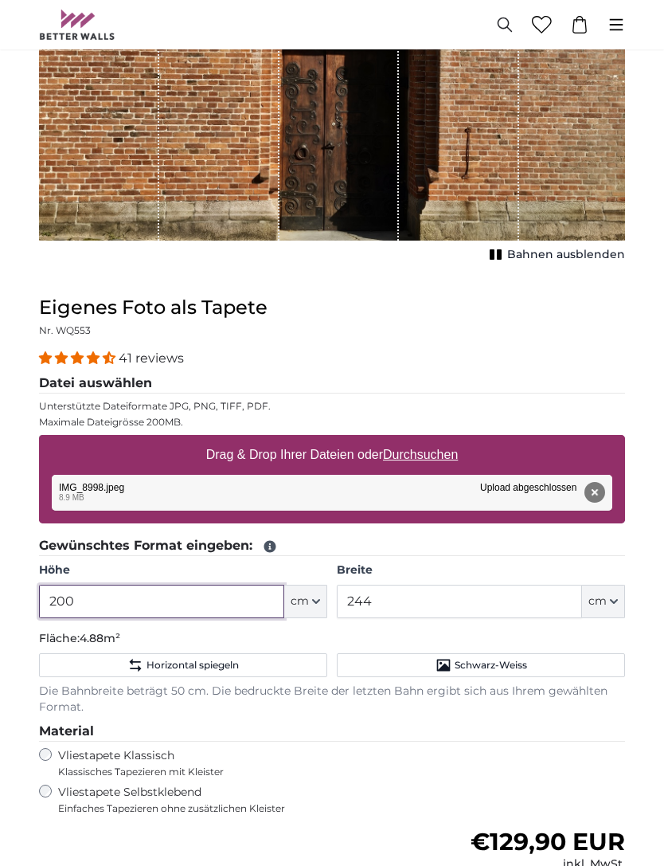
click at [80, 599] on input "200" at bounding box center [161, 601] width 245 height 33
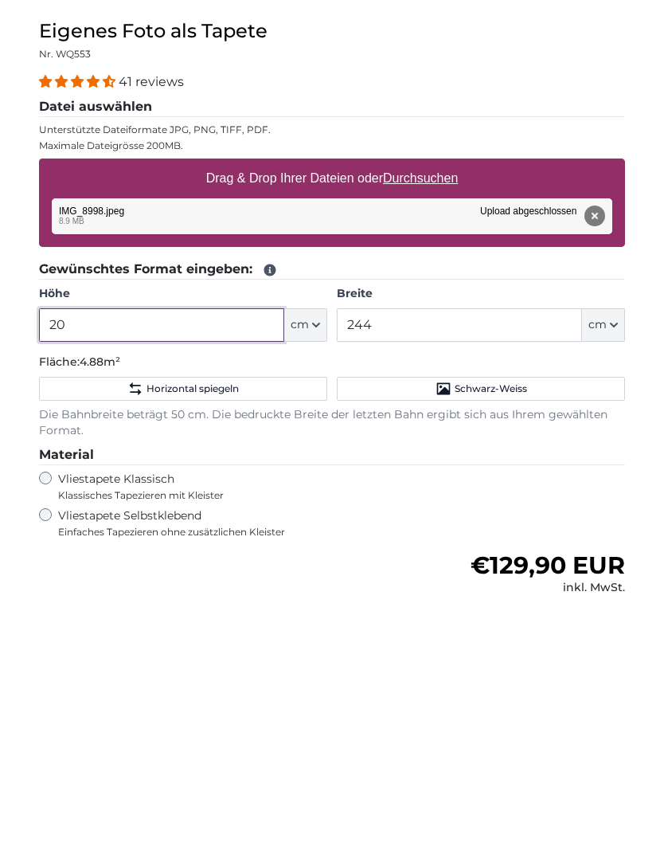
type input "2"
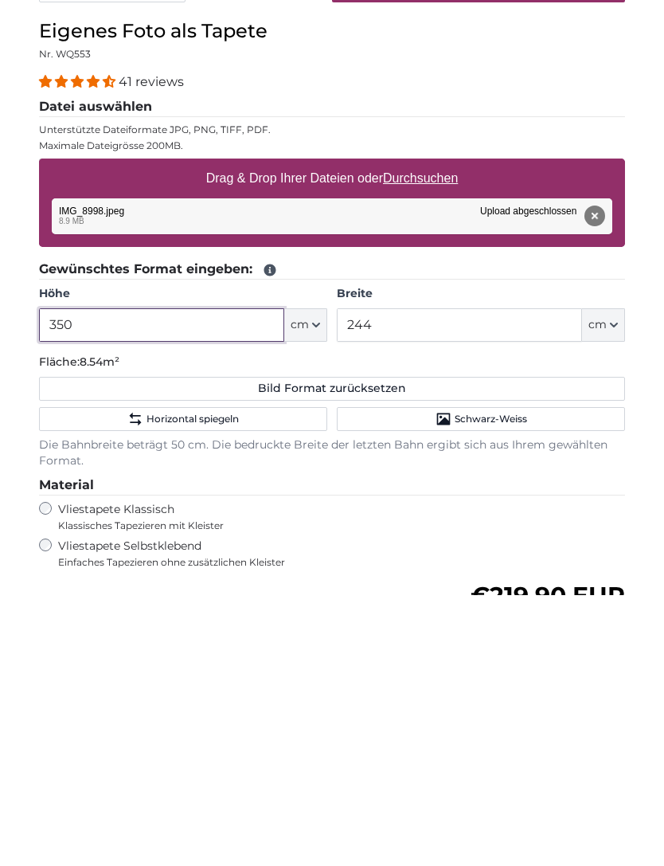
type input "350"
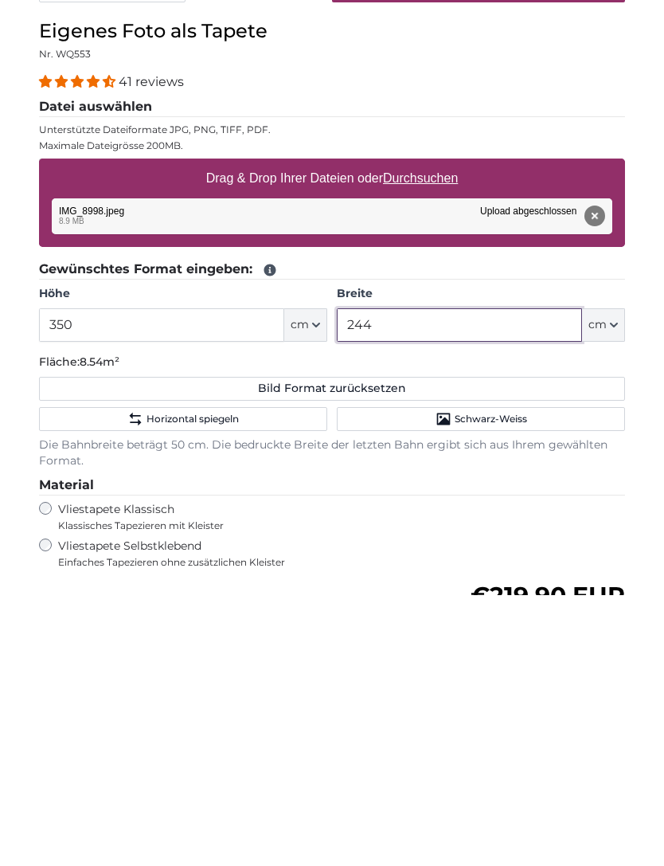
click at [399, 579] on input "244" at bounding box center [459, 595] width 245 height 33
click at [383, 579] on input "244" at bounding box center [459, 595] width 245 height 33
type input "2"
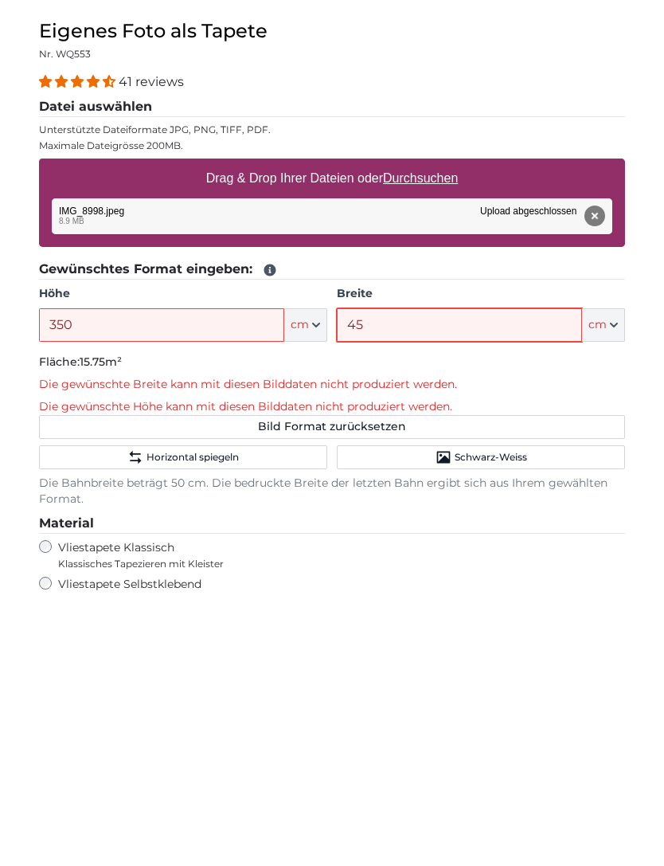
type input "4"
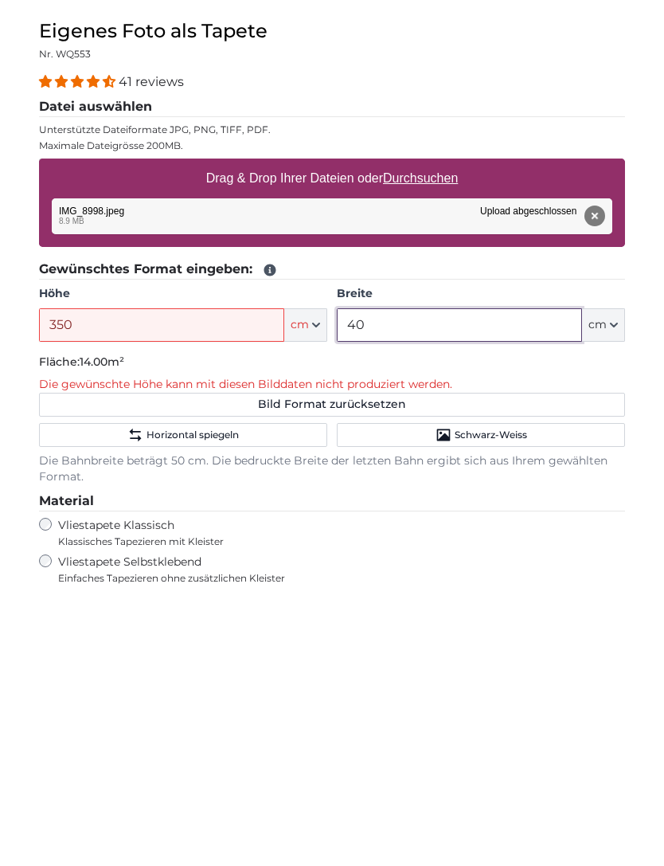
type input "4"
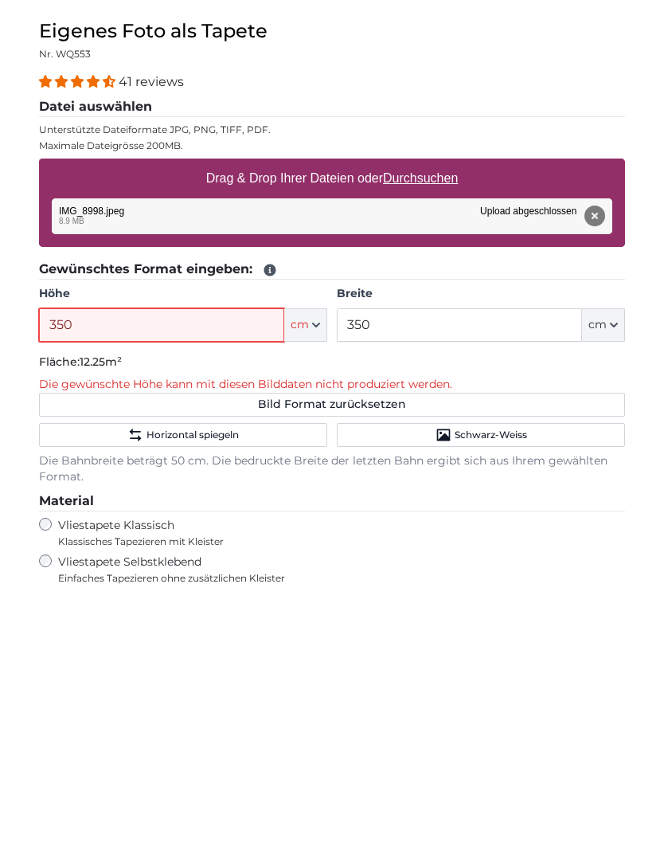
click at [106, 579] on input "350" at bounding box center [161, 595] width 245 height 33
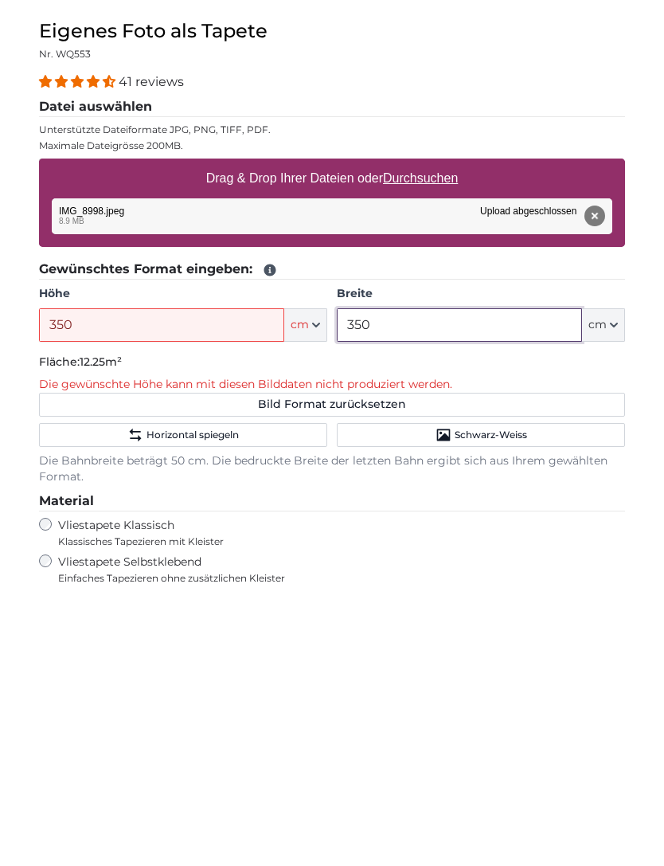
click at [387, 579] on input "350" at bounding box center [459, 595] width 245 height 33
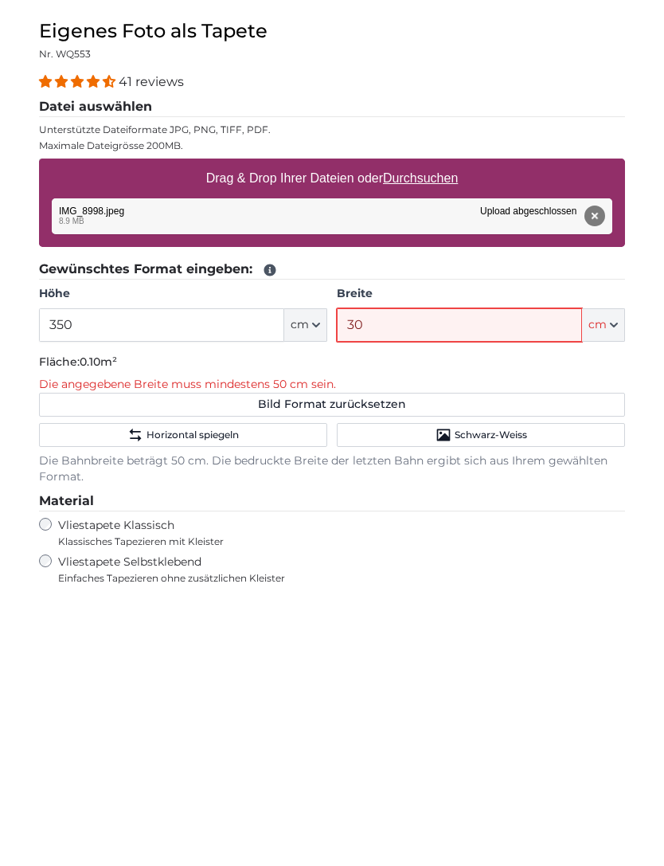
type input "300"
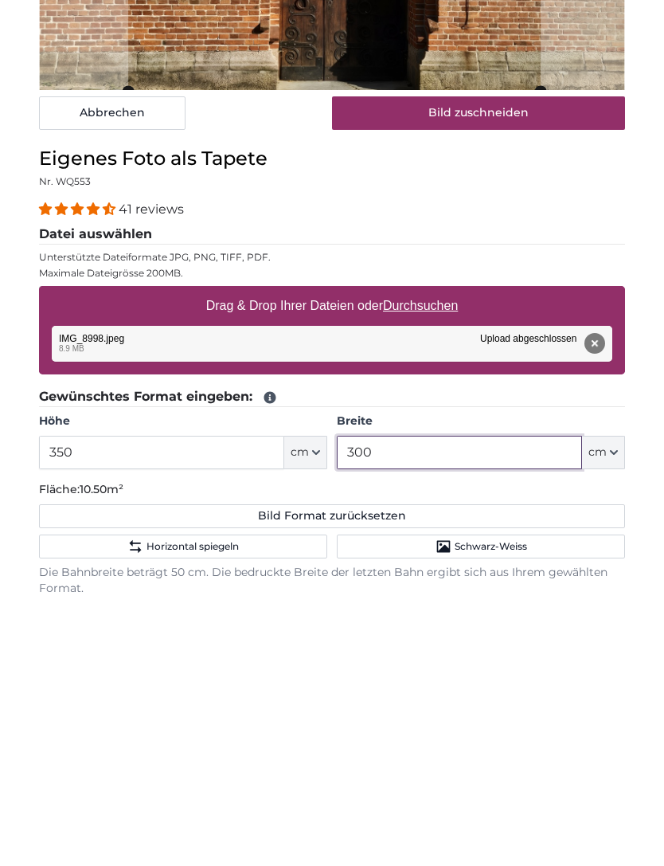
scroll to position [255, 0]
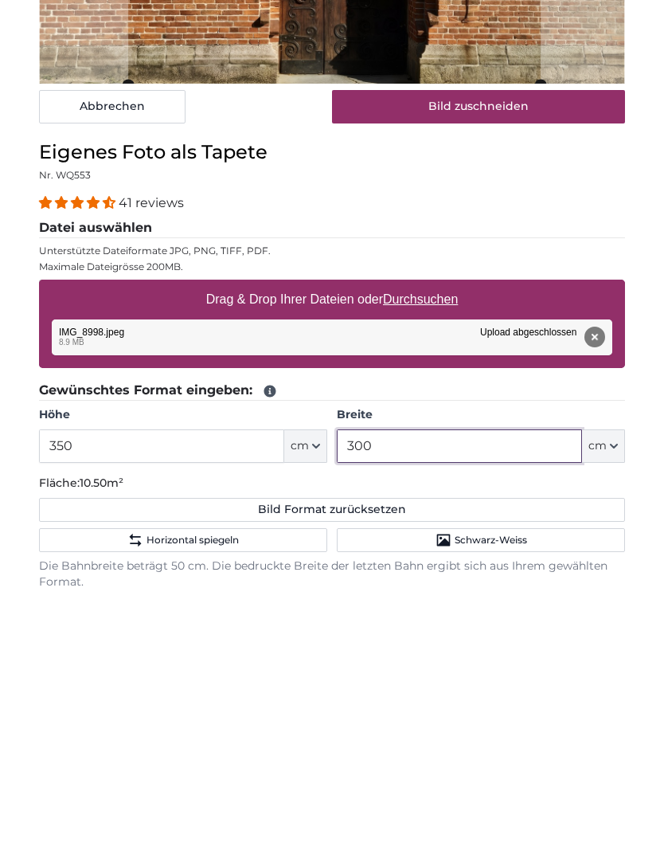
type input "300"
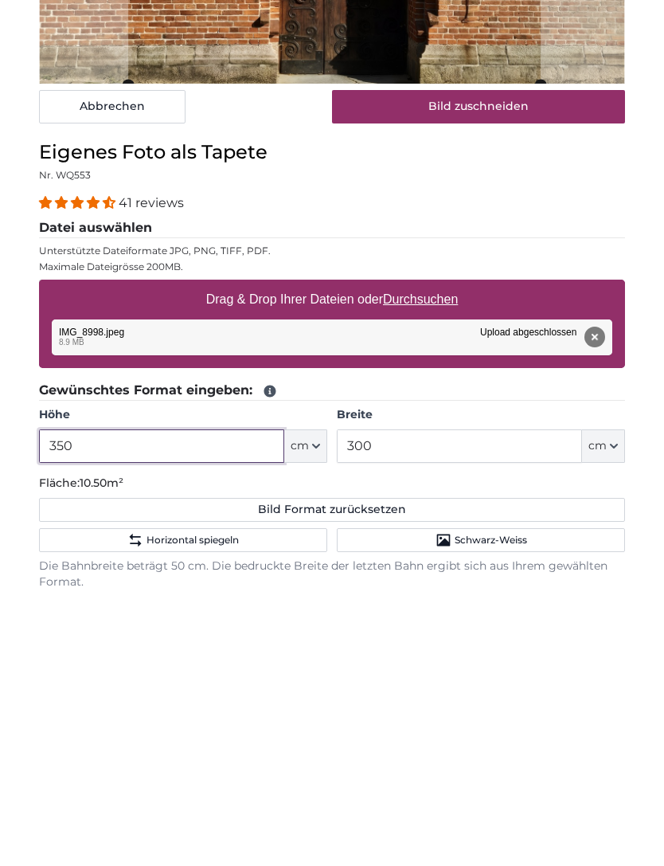
click at [72, 700] on input "350" at bounding box center [161, 716] width 245 height 33
type input "326"
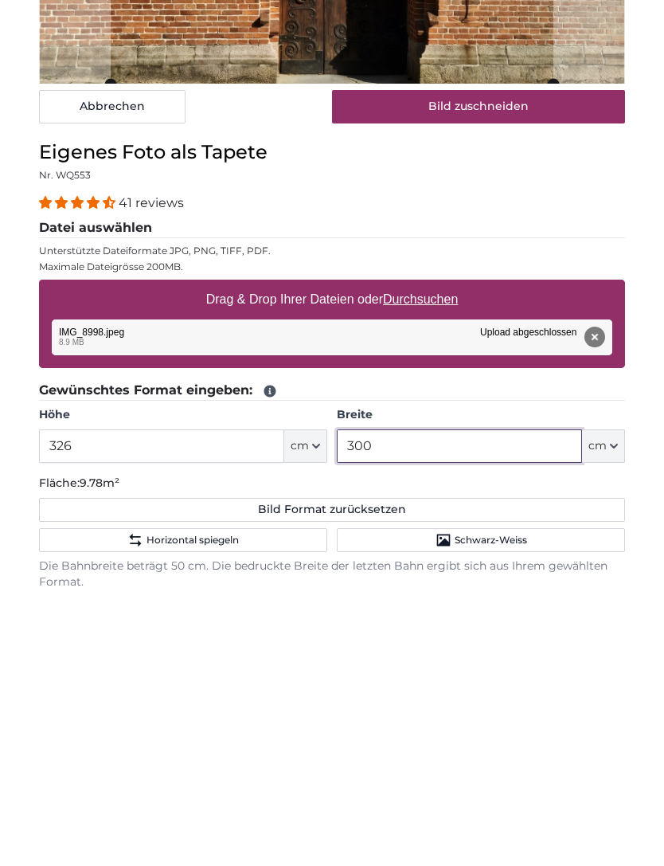
click at [397, 700] on input "300" at bounding box center [459, 716] width 245 height 33
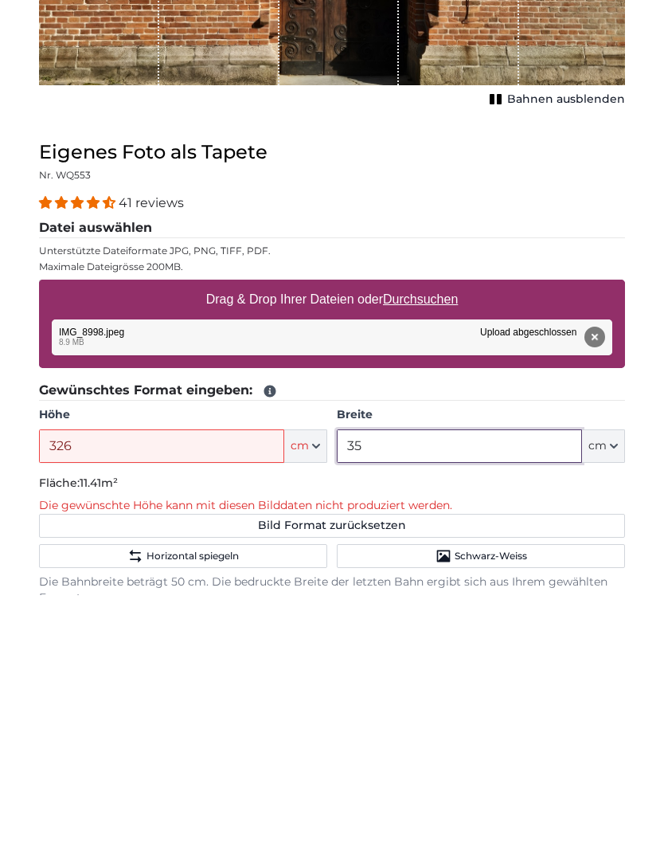
type input "3"
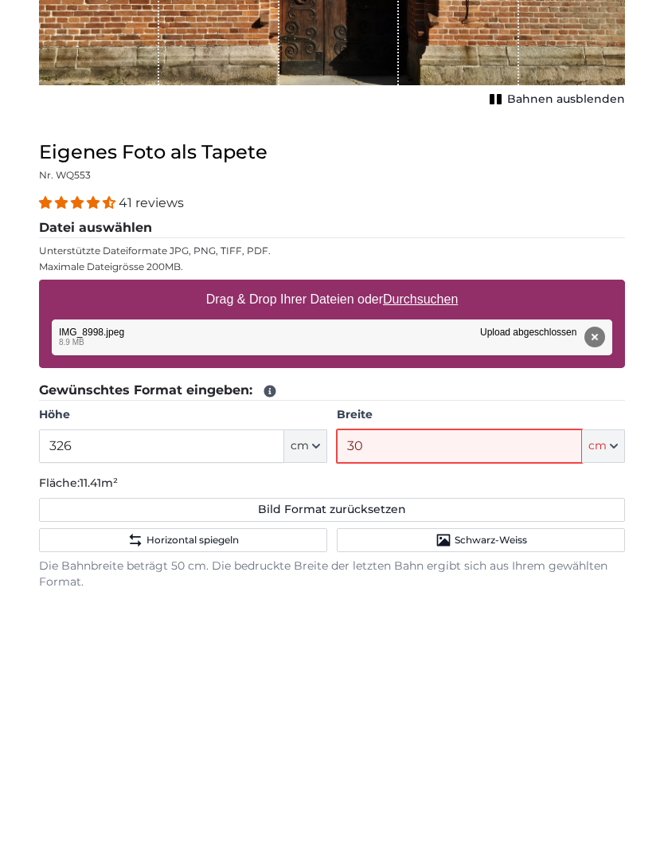
type input "300"
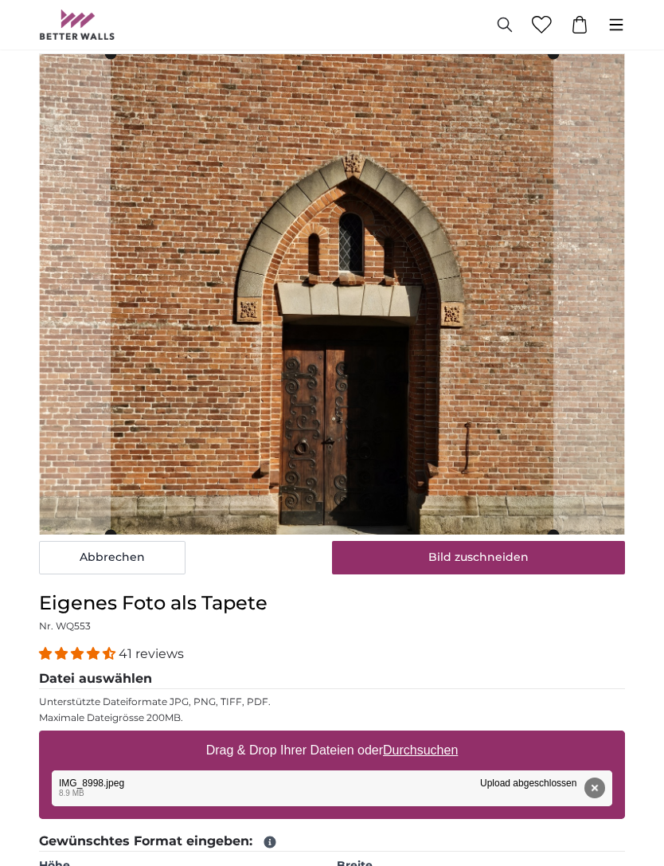
scroll to position [61, 0]
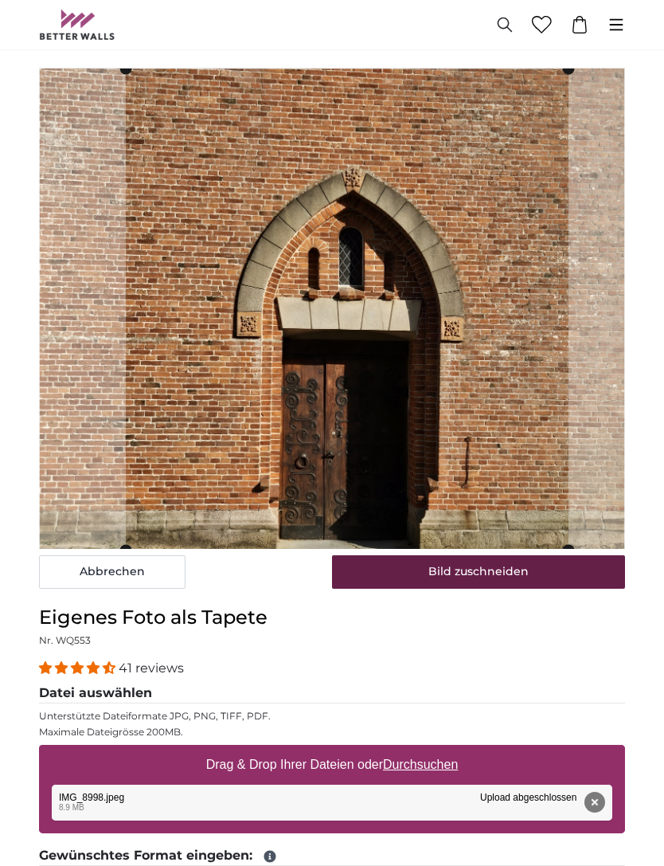
click at [533, 570] on button "Bild zuschneiden" at bounding box center [478, 571] width 293 height 33
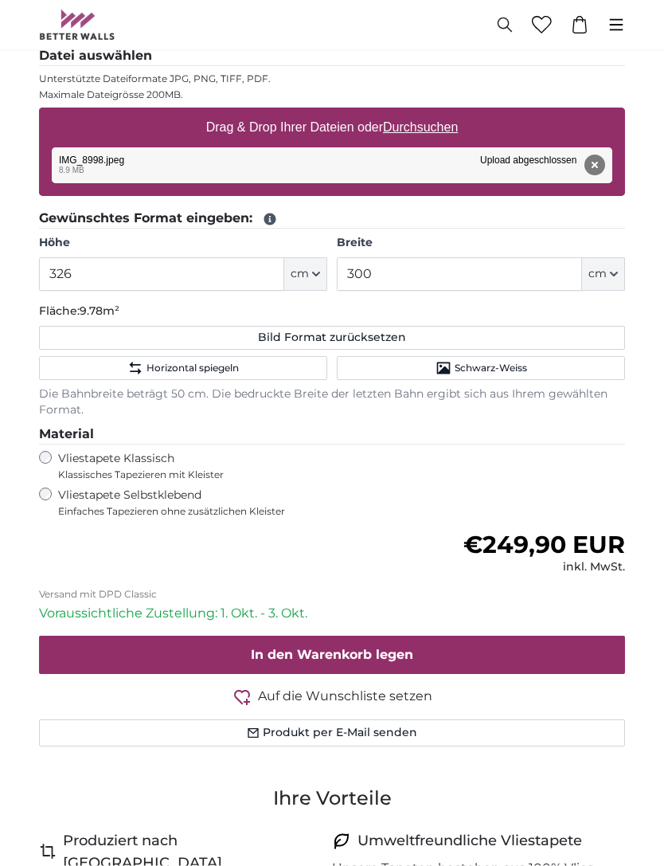
scroll to position [830, 0]
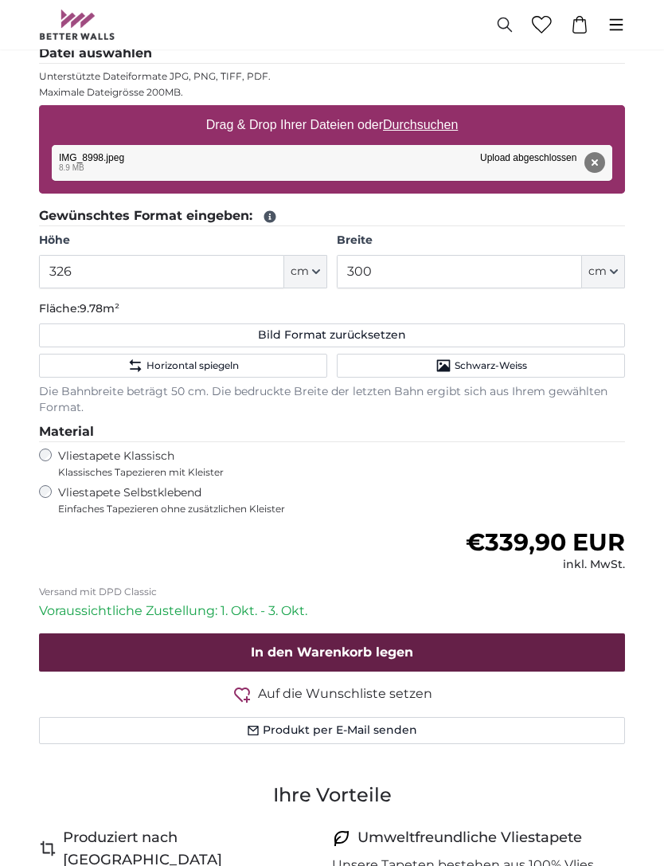
click at [554, 633] on button "In den Warenkorb legen" at bounding box center [332, 652] width 586 height 38
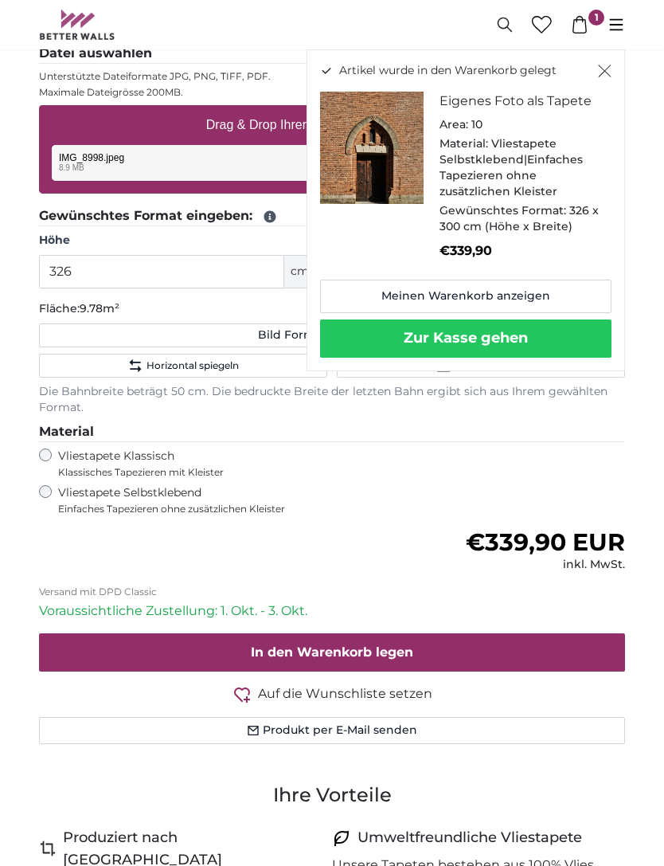
click at [529, 333] on button "Zur Kasse gehen" at bounding box center [465, 338] width 291 height 38
